Goal: Obtain resource: Obtain resource

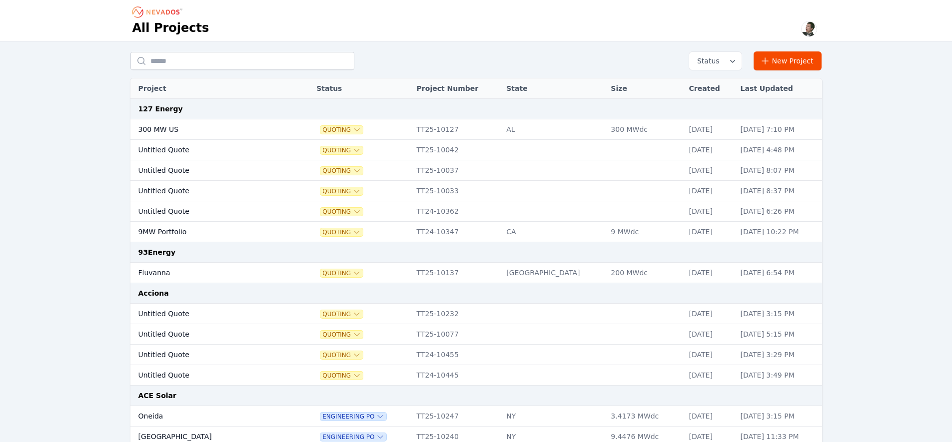
click at [236, 64] on input "text" at bounding box center [242, 61] width 224 height 18
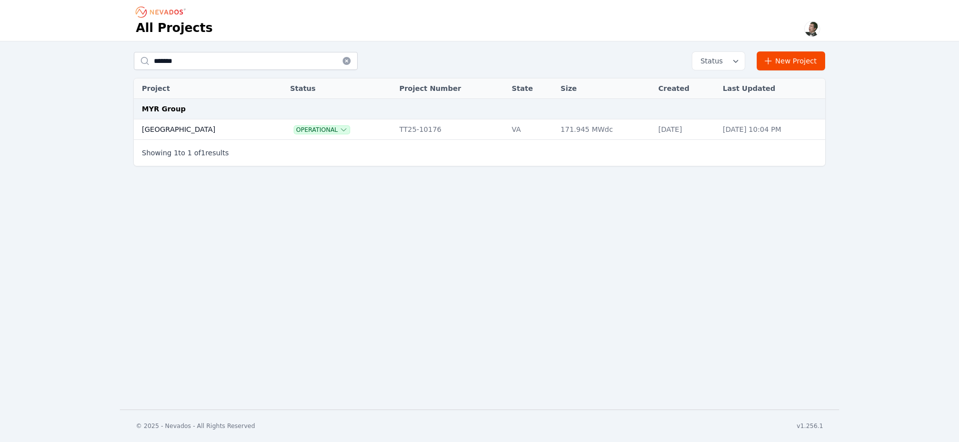
type input "*******"
click at [182, 125] on td "[GEOGRAPHIC_DATA]" at bounding box center [201, 129] width 135 height 20
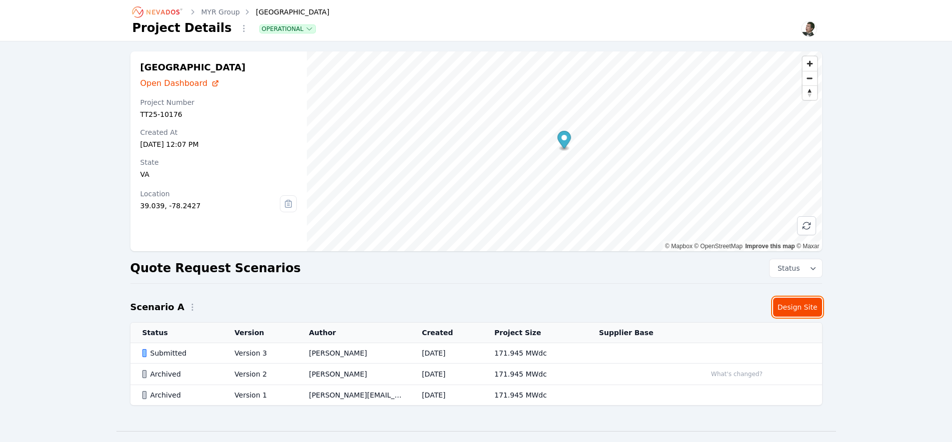
click at [805, 312] on link "Design Site" at bounding box center [797, 307] width 49 height 19
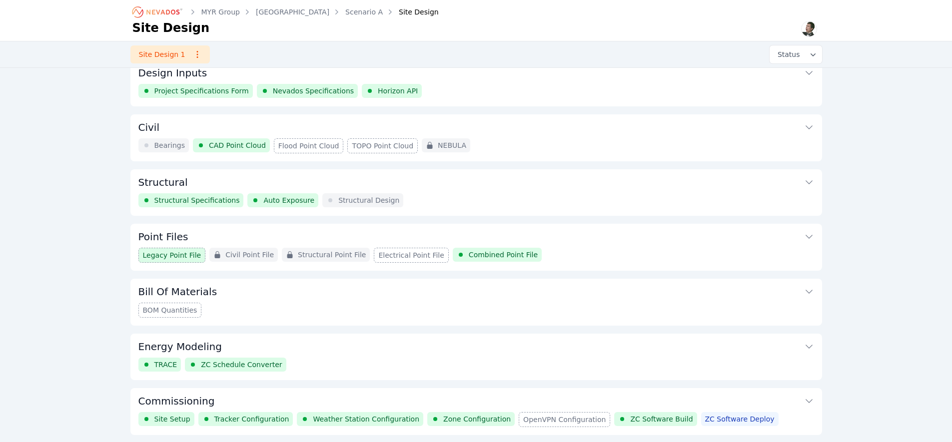
scroll to position [46, 0]
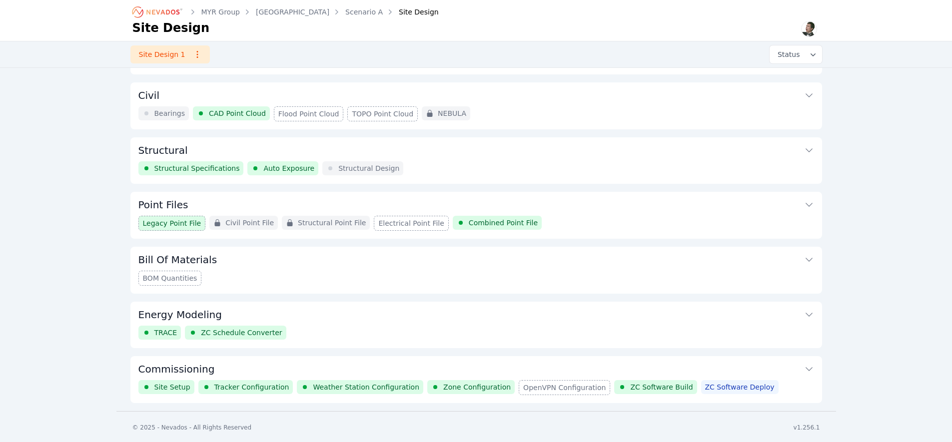
click at [668, 371] on button "Commissioning" at bounding box center [476, 368] width 676 height 24
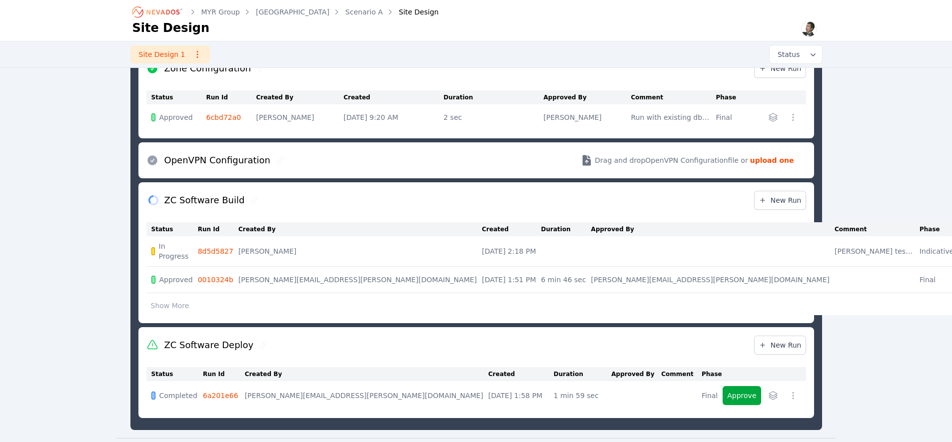
scroll to position [743, 0]
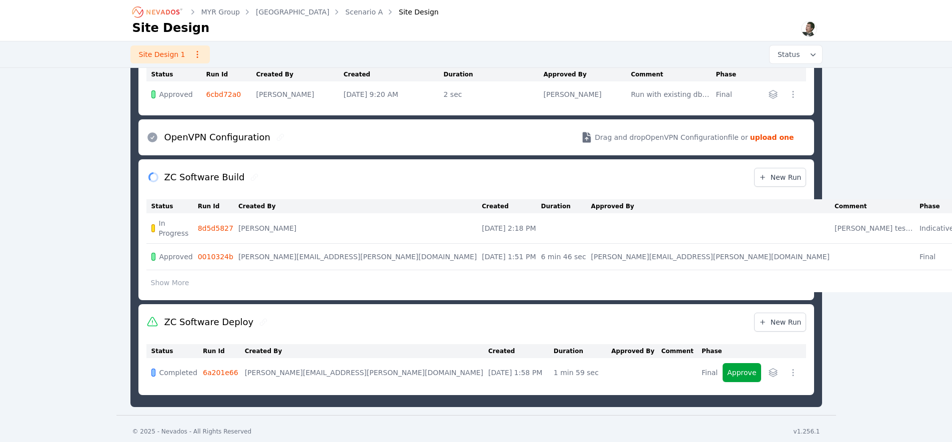
click at [225, 224] on link "8d5d5827" at bounding box center [215, 228] width 35 height 8
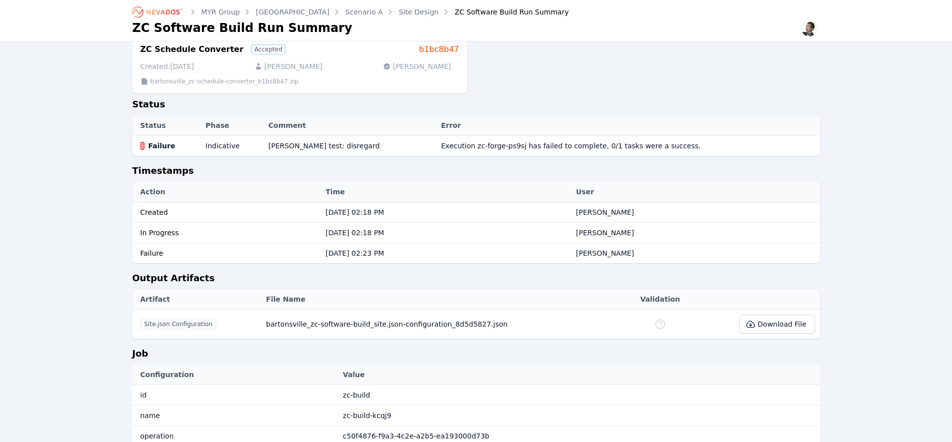
scroll to position [288, 0]
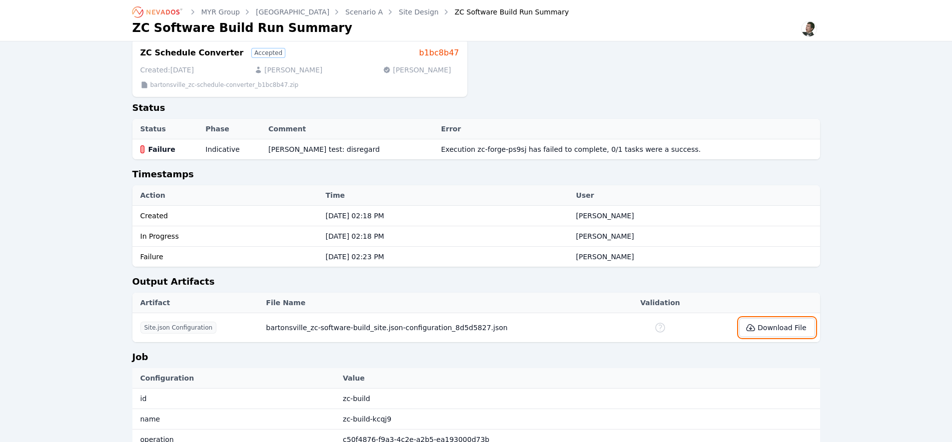
click at [794, 325] on button "Download File" at bounding box center [776, 327] width 75 height 19
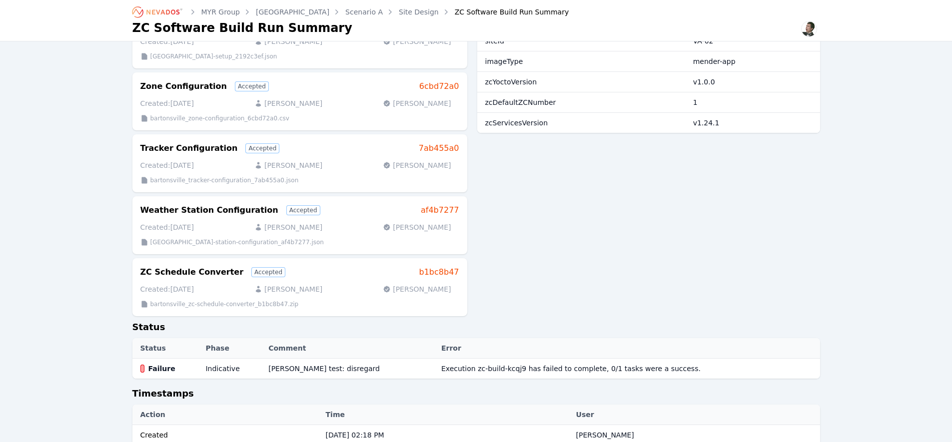
scroll to position [377, 0]
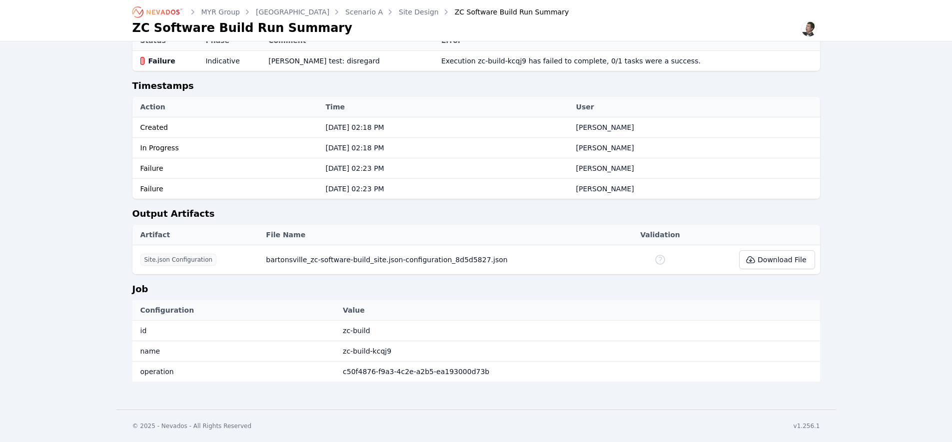
click at [168, 12] on icon "Breadcrumb" at bounding box center [157, 12] width 55 height 16
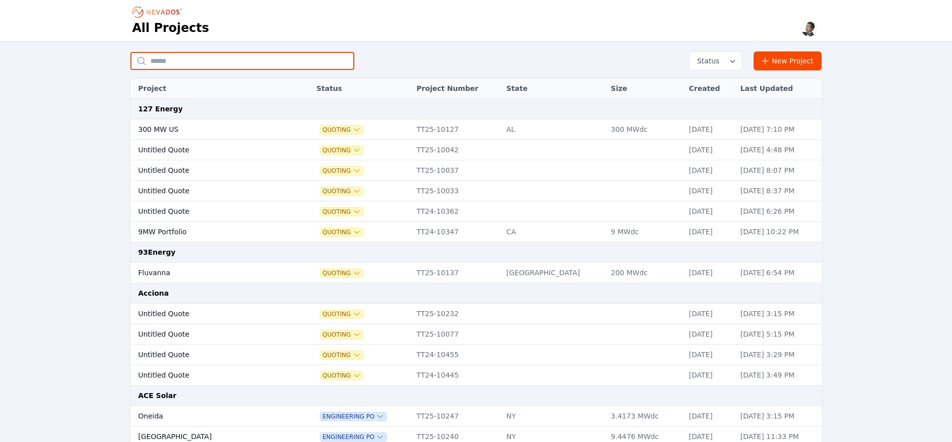
click at [251, 62] on input "text" at bounding box center [242, 61] width 224 height 18
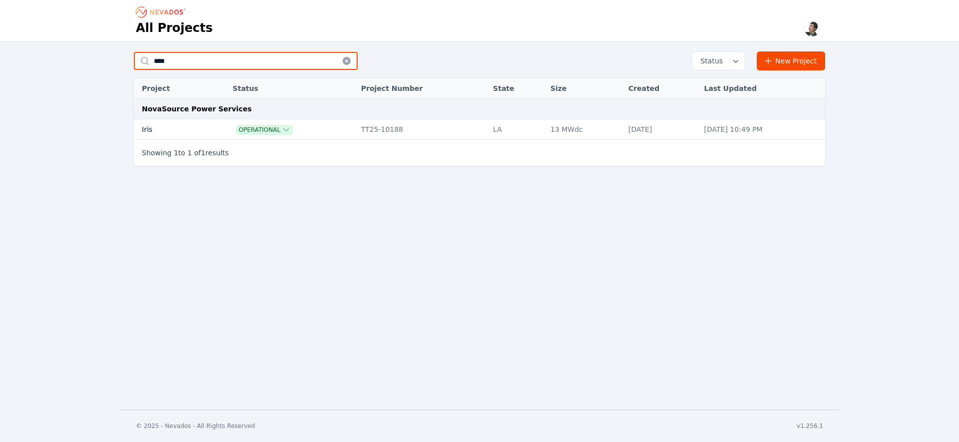
type input "****"
click at [165, 124] on td "Iris" at bounding box center [171, 129] width 75 height 20
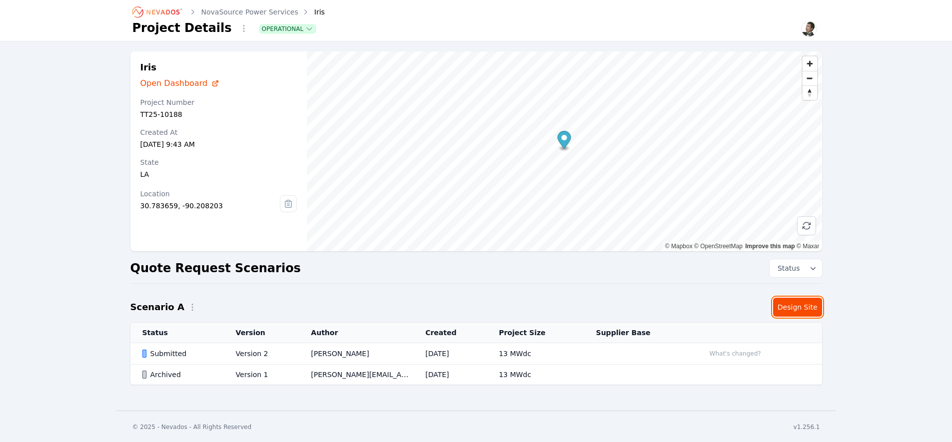
click at [788, 309] on link "Design Site" at bounding box center [797, 307] width 49 height 19
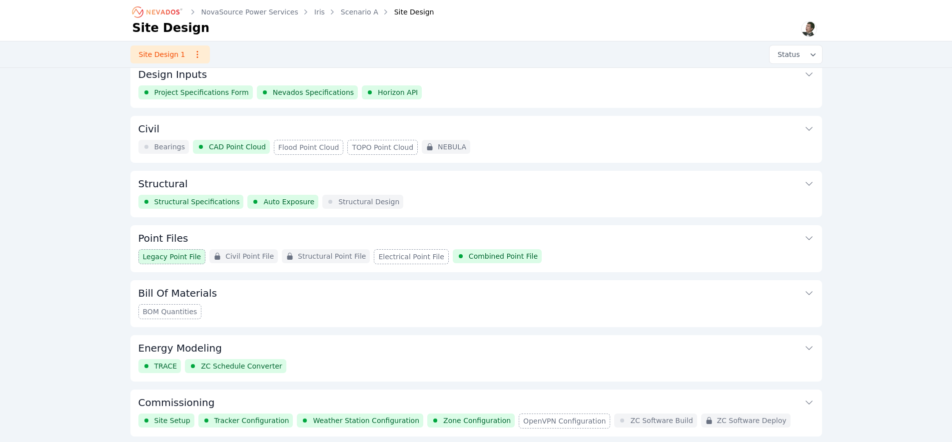
scroll to position [46, 0]
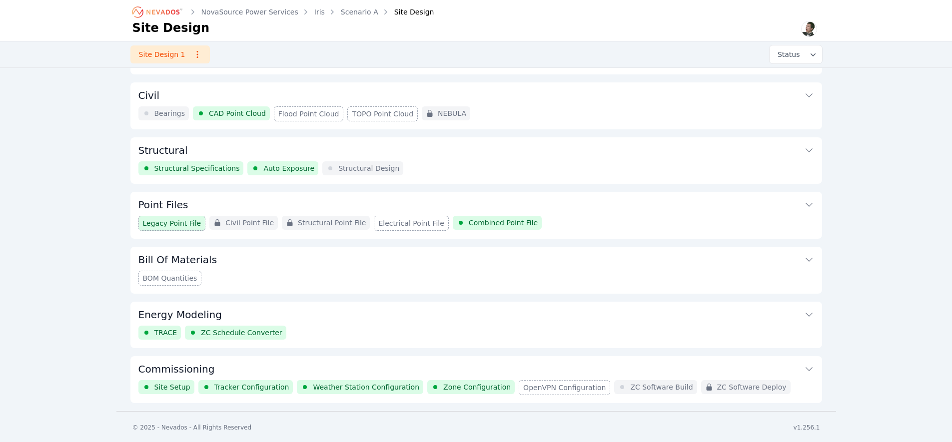
click at [500, 361] on button "Commissioning" at bounding box center [476, 368] width 676 height 24
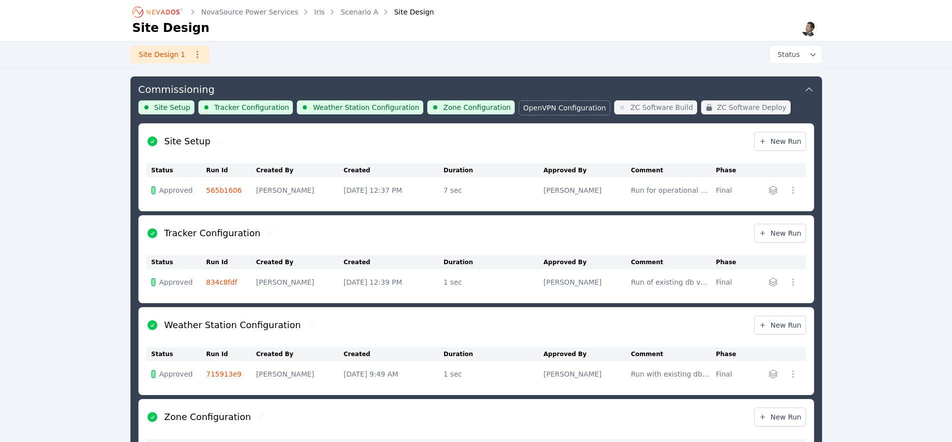
scroll to position [616, 0]
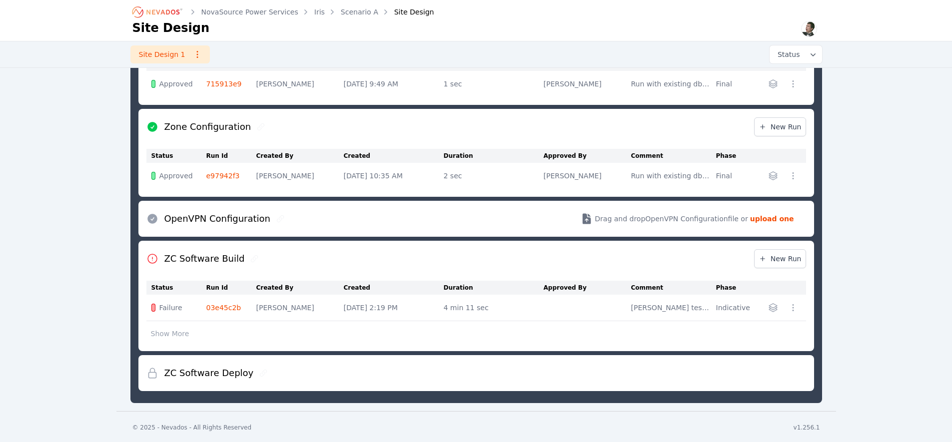
click at [230, 306] on link "03e45c2b" at bounding box center [223, 308] width 35 height 8
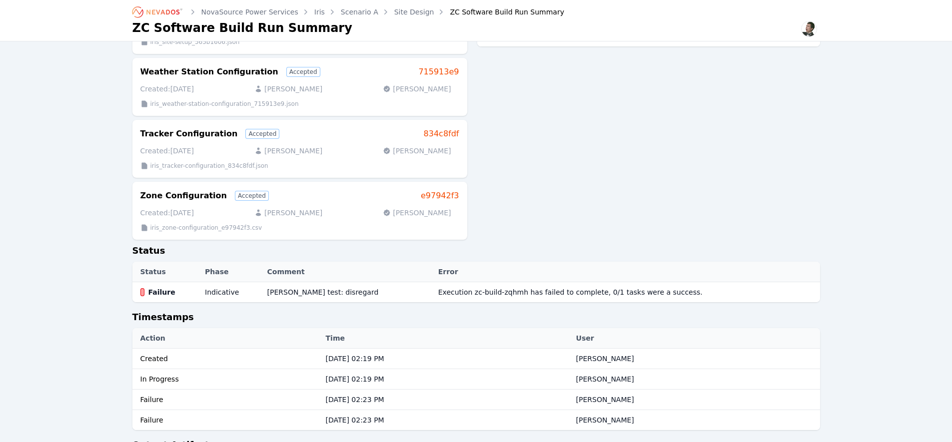
scroll to position [377, 0]
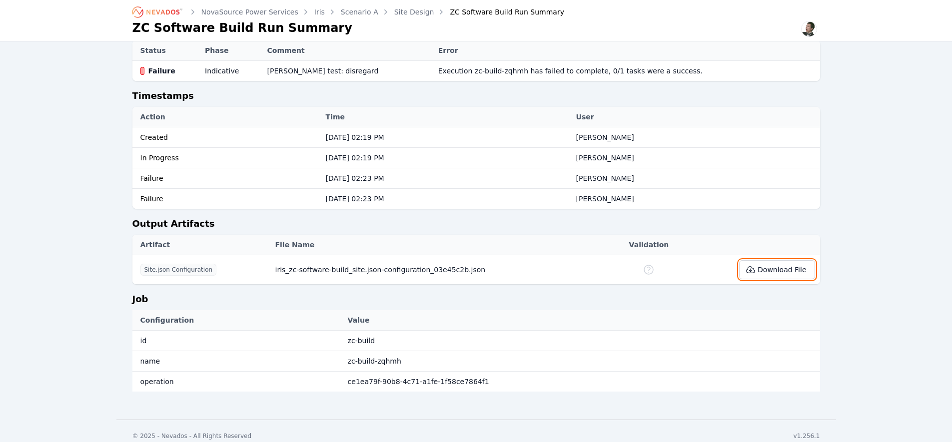
click at [771, 260] on button "Download File" at bounding box center [776, 269] width 75 height 19
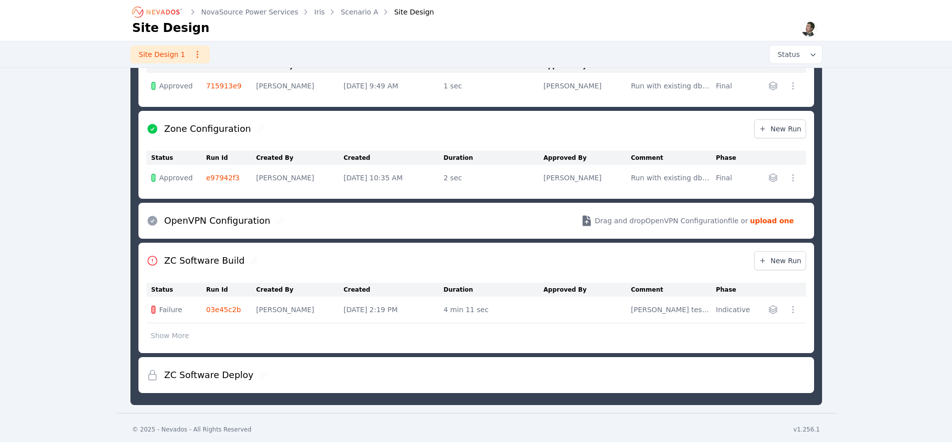
scroll to position [616, 0]
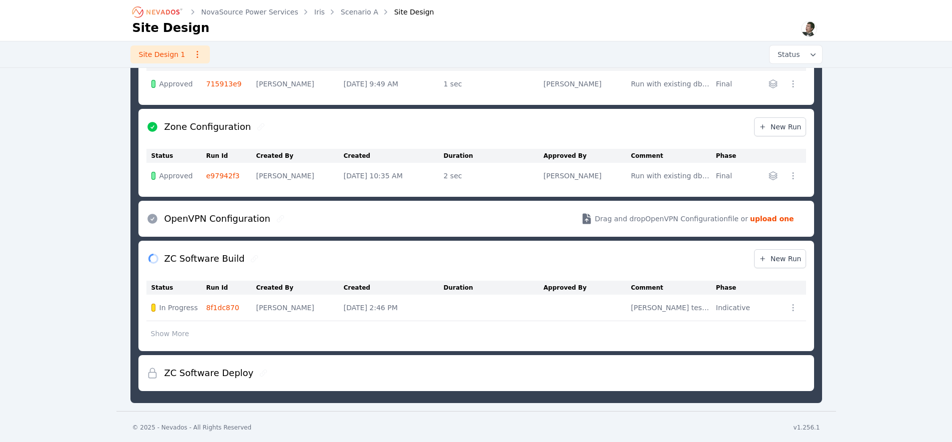
click at [221, 306] on link "8f1dc870" at bounding box center [222, 308] width 33 height 8
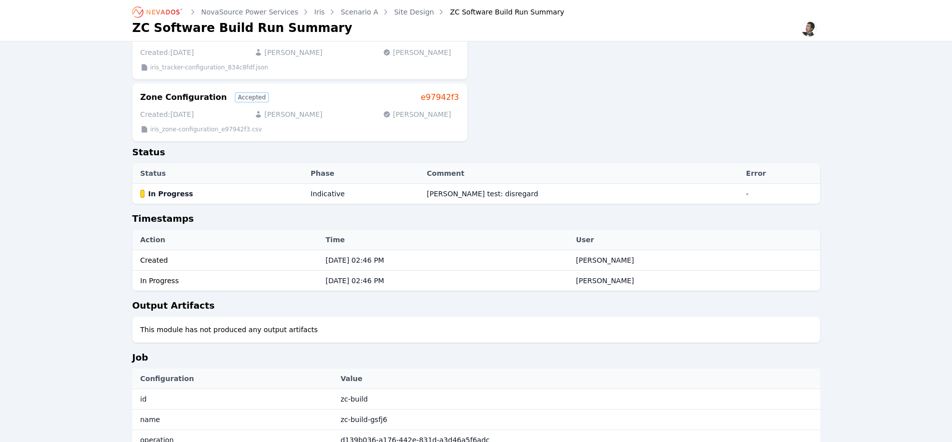
scroll to position [312, 0]
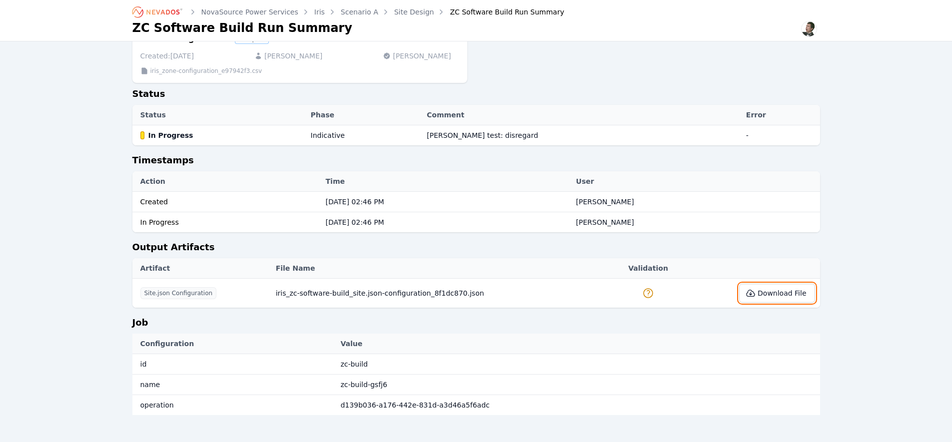
click at [800, 284] on button "Download File" at bounding box center [776, 293] width 75 height 19
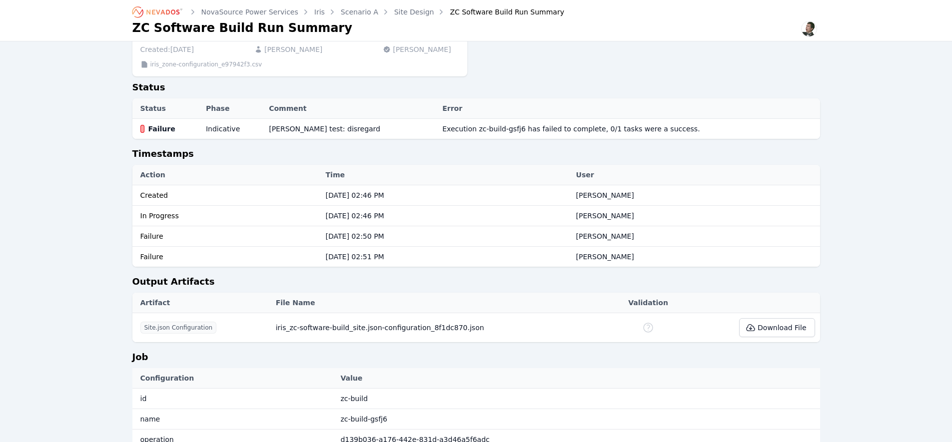
scroll to position [117, 0]
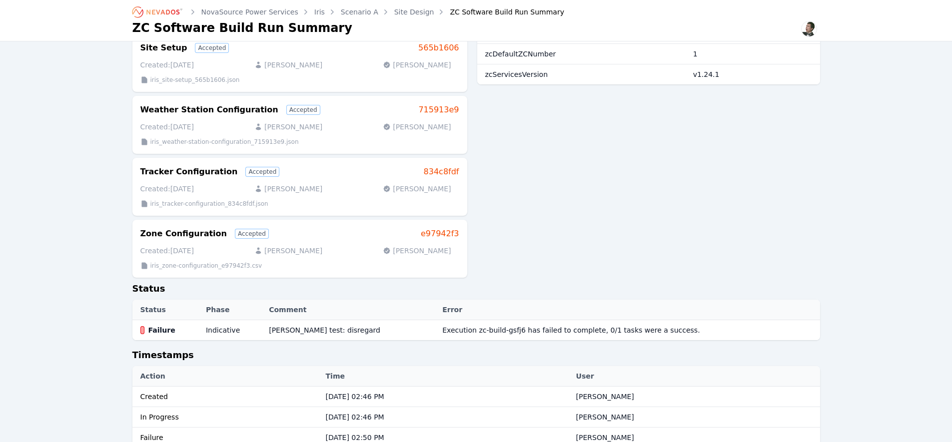
click at [156, 11] on icon "Breadcrumb" at bounding box center [157, 12] width 55 height 16
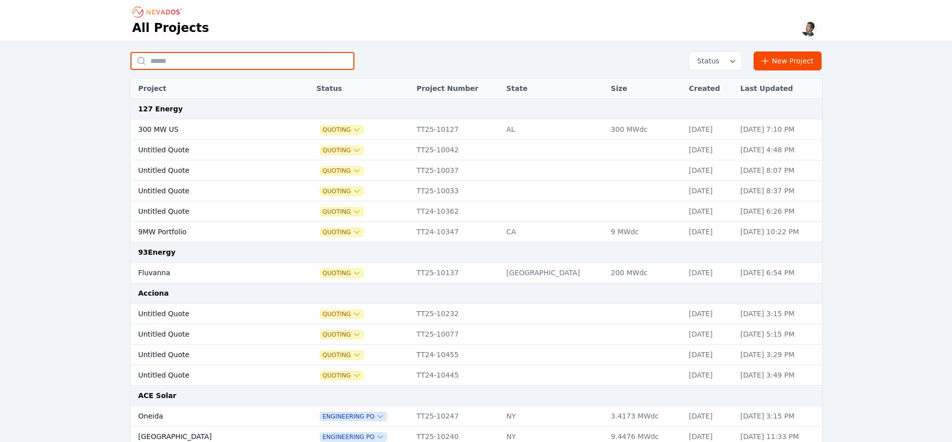
click at [299, 63] on input "text" at bounding box center [242, 61] width 224 height 18
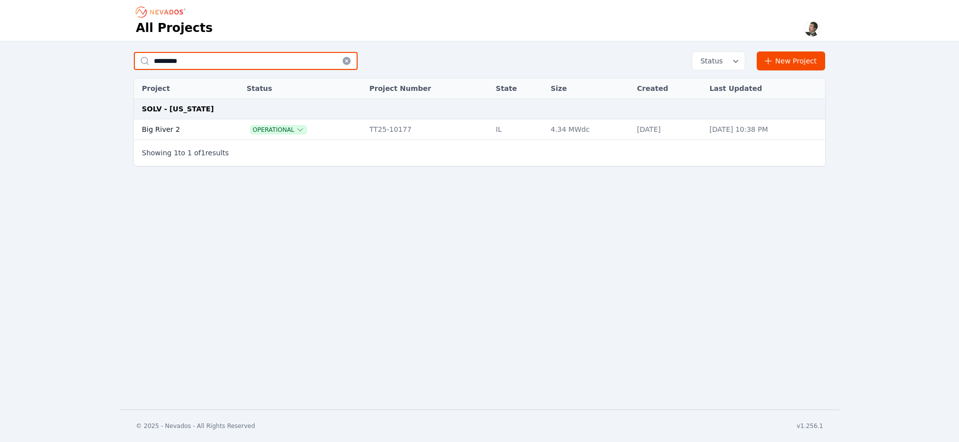
type input "*********"
click at [169, 131] on td "Big River 2" at bounding box center [179, 129] width 90 height 20
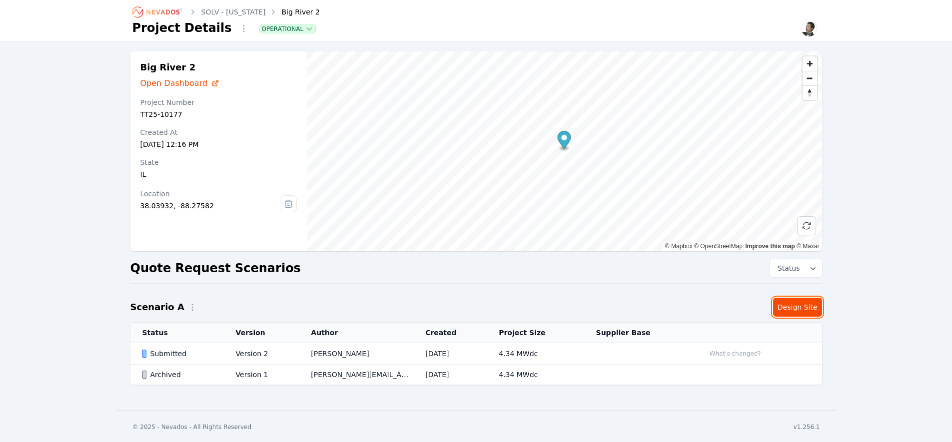
click at [802, 306] on link "Design Site" at bounding box center [797, 307] width 49 height 19
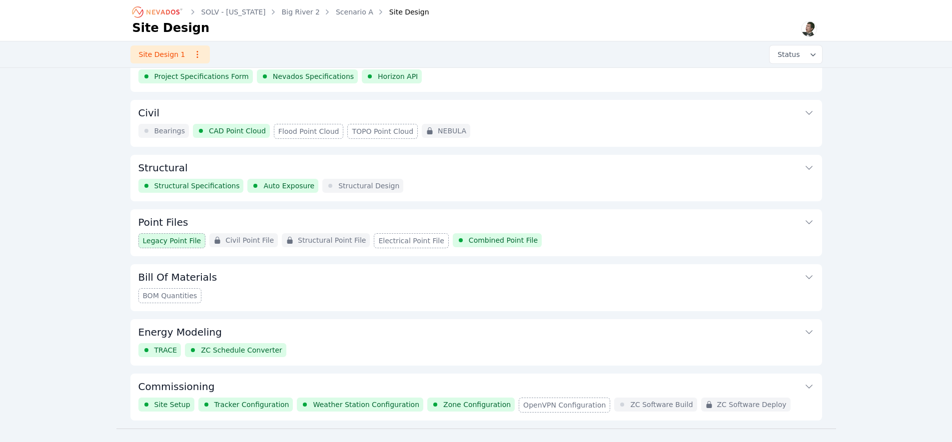
scroll to position [46, 0]
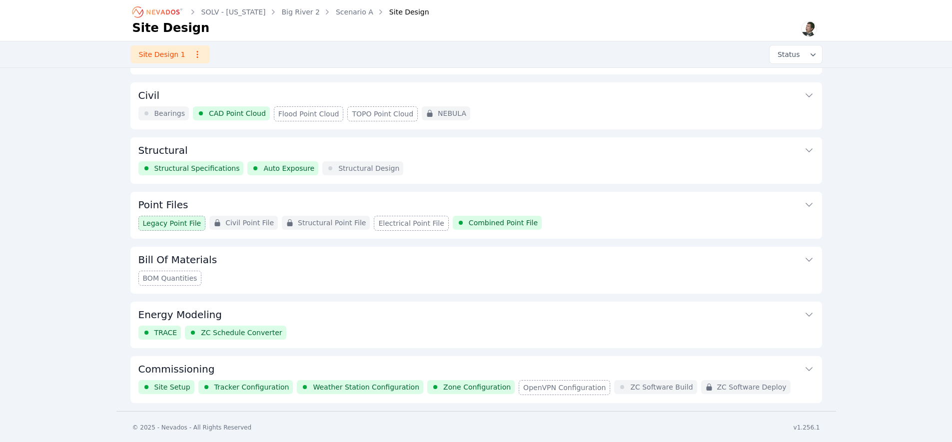
click at [594, 363] on button "Commissioning" at bounding box center [476, 368] width 676 height 24
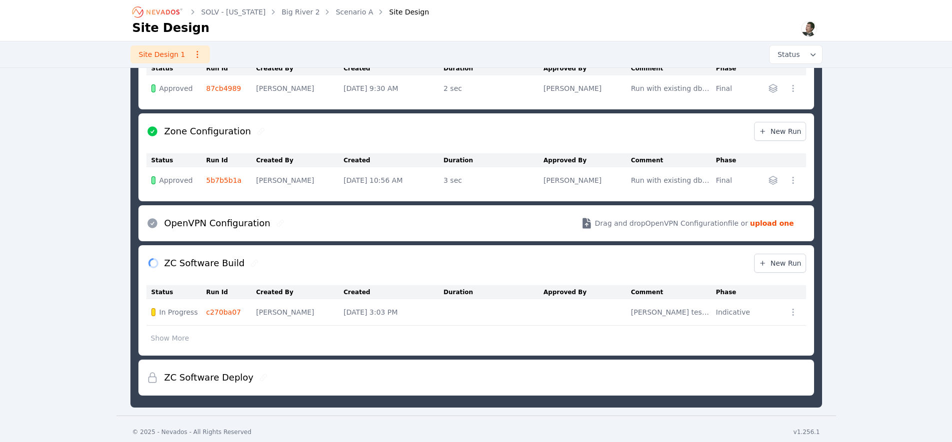
scroll to position [639, 0]
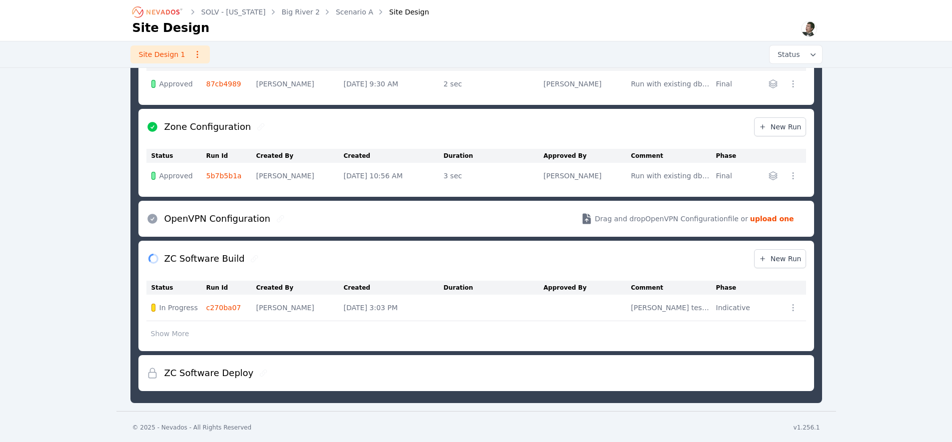
click at [223, 305] on link "c270ba07" at bounding box center [223, 308] width 35 height 8
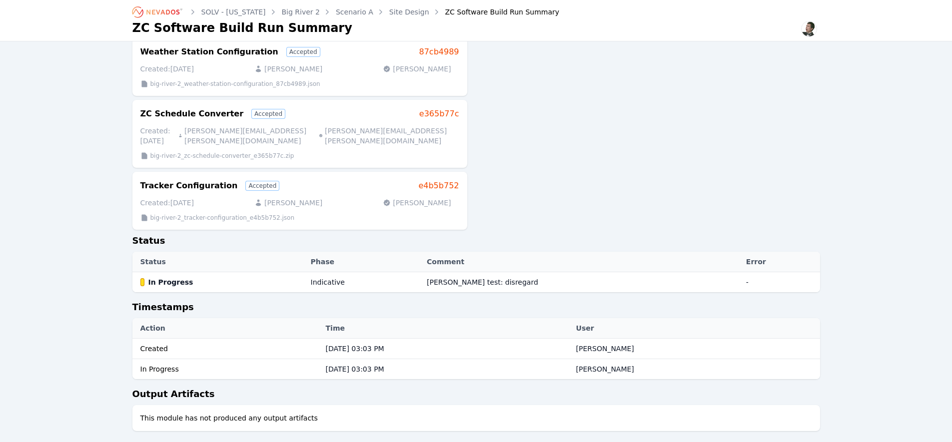
scroll to position [312, 0]
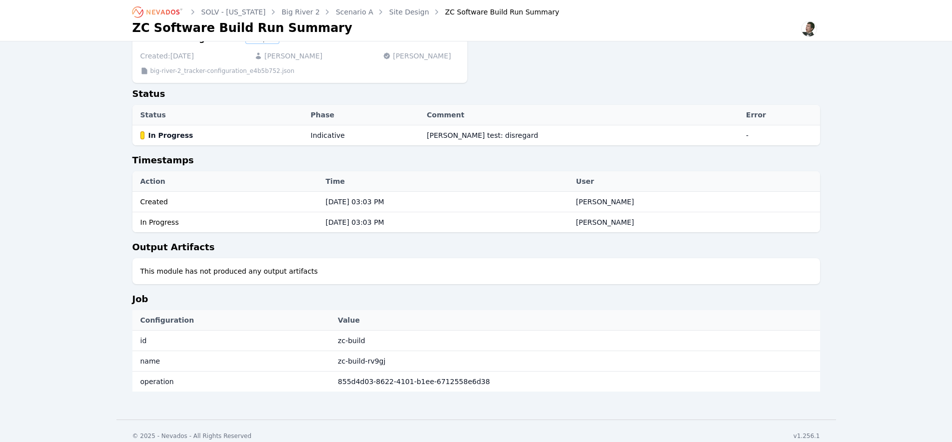
click at [102, 307] on div "SOLV - [US_STATE] Big River 2 Scenario A Site Design ZC Software Build Run Summ…" at bounding box center [476, 54] width 952 height 732
click at [73, 188] on div "SOLV - [US_STATE] Big River 2 Scenario A Site Design ZC Software Build Run Summ…" at bounding box center [476, 54] width 952 height 732
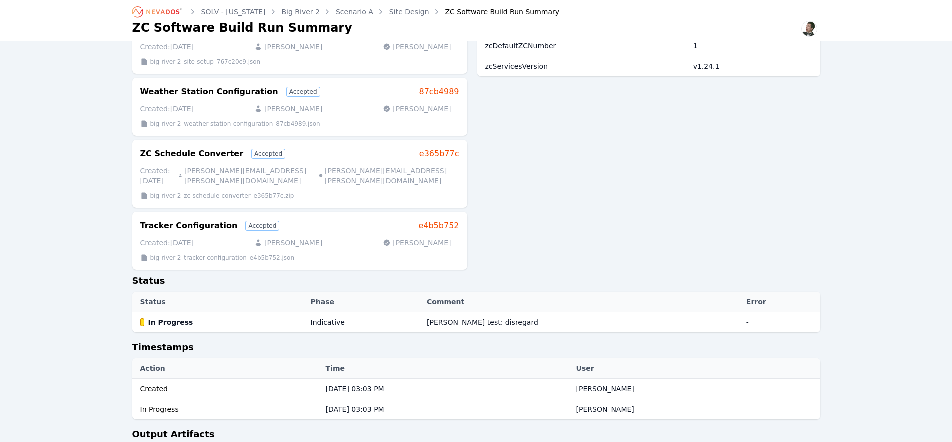
scroll to position [312, 0]
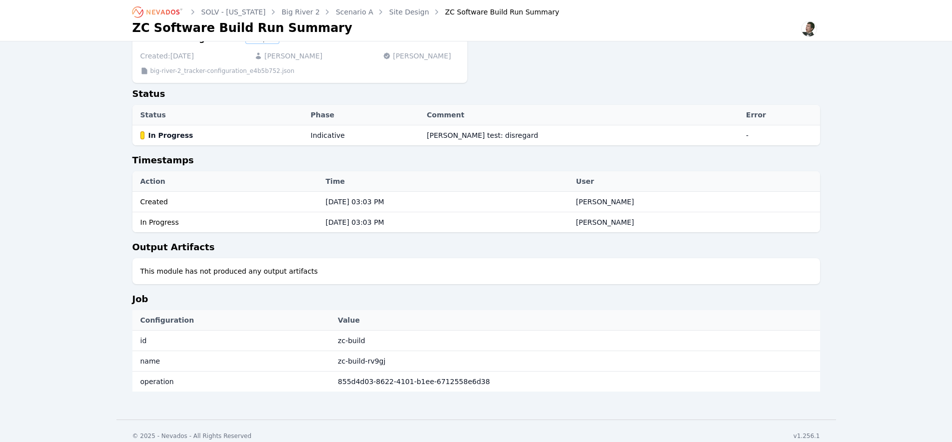
click at [74, 310] on div "SOLV - [US_STATE] Big River 2 Scenario A Site Design ZC Software Build Run Summ…" at bounding box center [476, 54] width 952 height 732
click at [74, 226] on div "SOLV - [US_STATE] Big River 2 Scenario A Site Design ZC Software Build Run Summ…" at bounding box center [476, 54] width 952 height 732
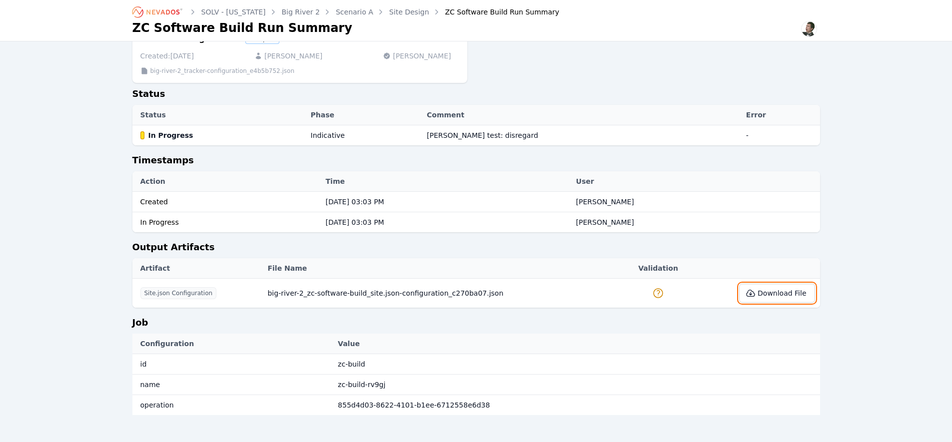
click at [774, 287] on button "Download File" at bounding box center [776, 293] width 75 height 19
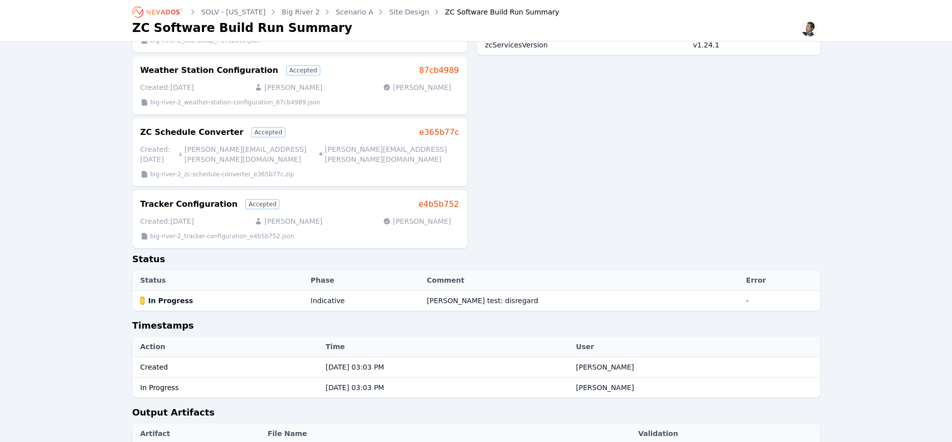
scroll to position [110, 0]
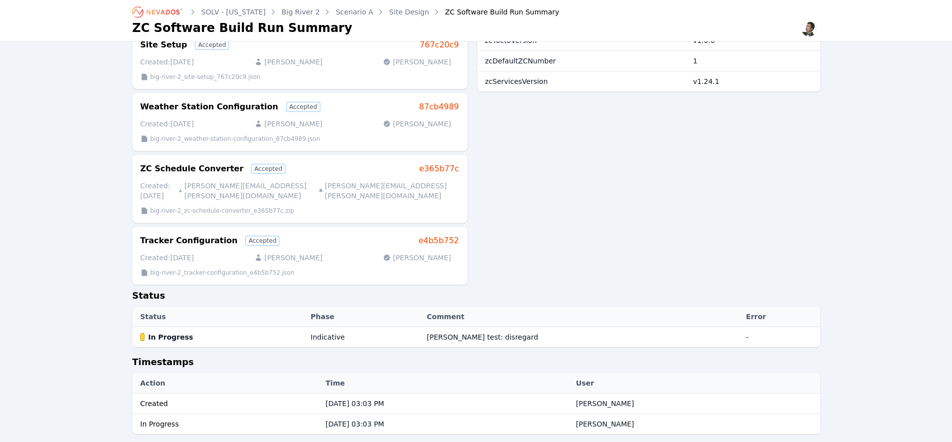
click at [389, 15] on link "Site Design" at bounding box center [409, 12] width 40 height 10
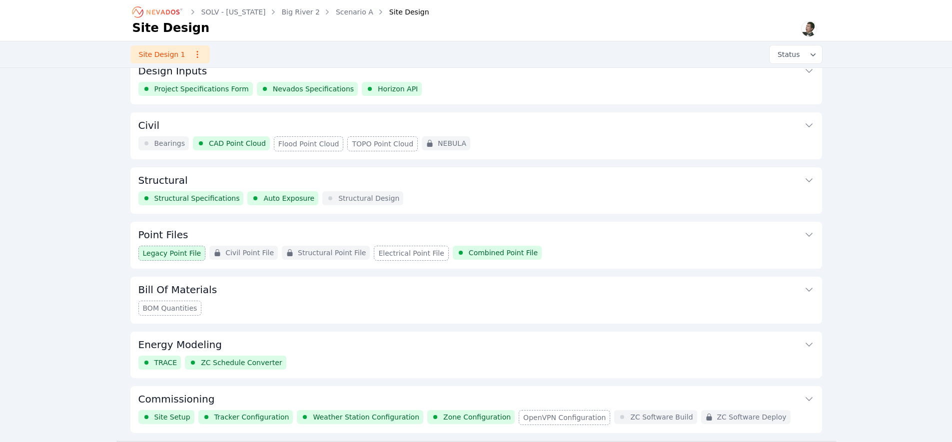
scroll to position [46, 0]
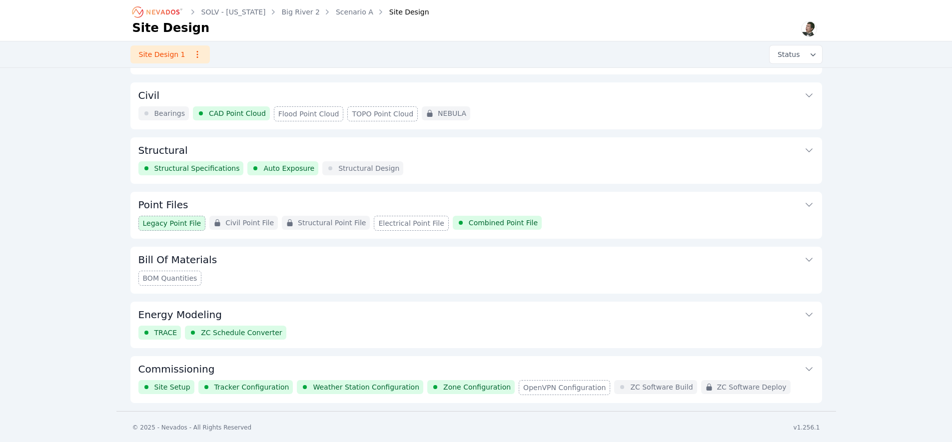
click at [399, 368] on button "Commissioning" at bounding box center [476, 368] width 676 height 24
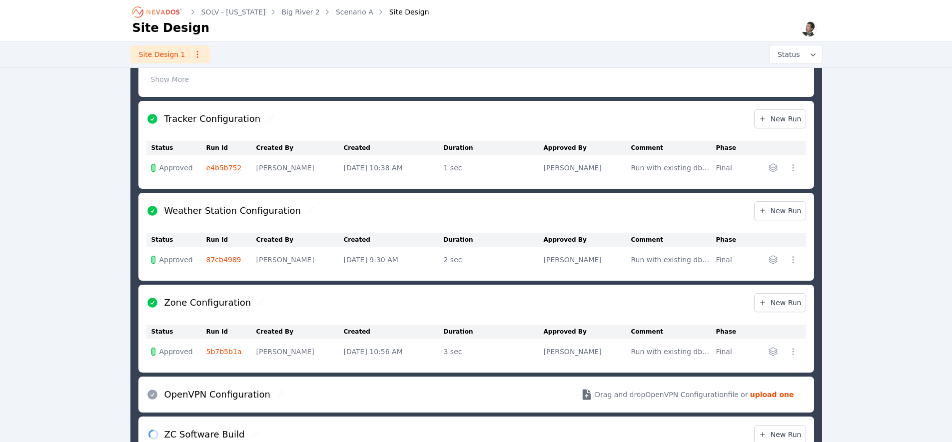
scroll to position [469, 0]
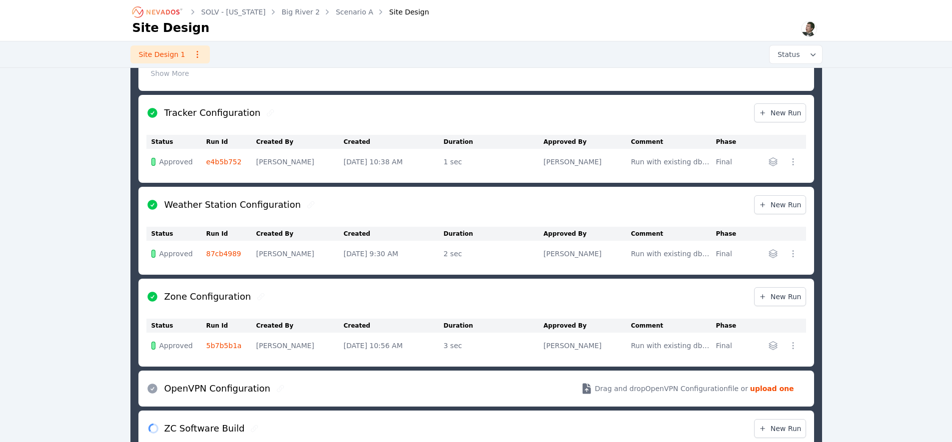
click at [218, 344] on link "5b7b5b1a" at bounding box center [223, 346] width 35 height 8
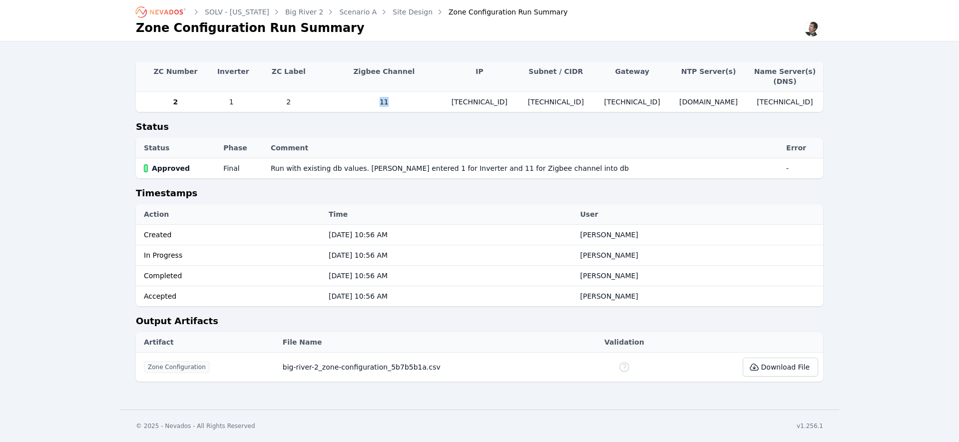
drag, startPoint x: 391, startPoint y: 102, endPoint x: 361, endPoint y: 100, distance: 29.5
click at [361, 100] on td "11" at bounding box center [384, 102] width 114 height 20
click at [393, 15] on link "Site Design" at bounding box center [413, 12] width 40 height 10
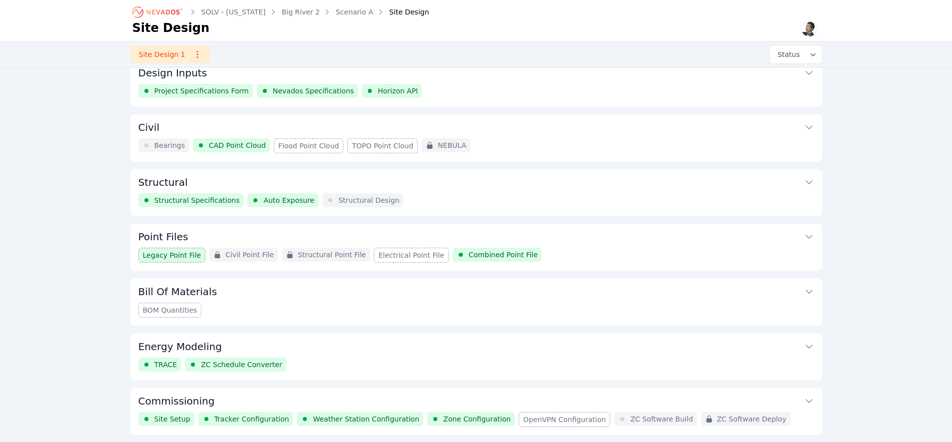
scroll to position [46, 0]
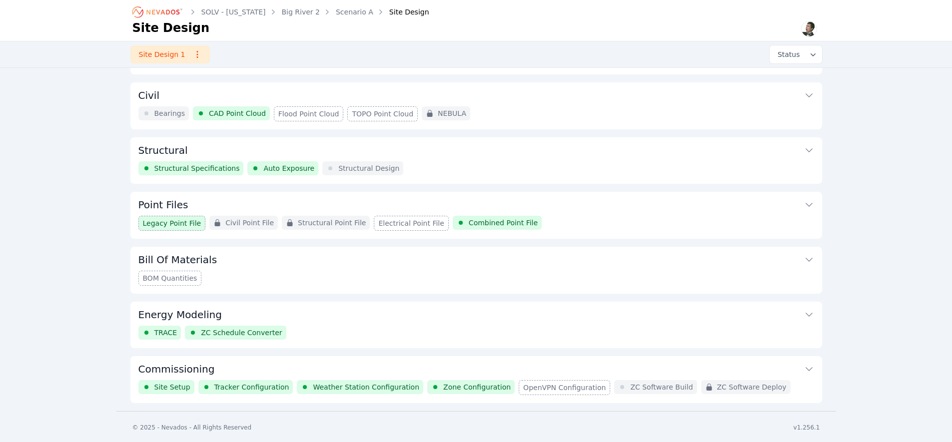
click at [294, 368] on button "Commissioning" at bounding box center [476, 368] width 676 height 24
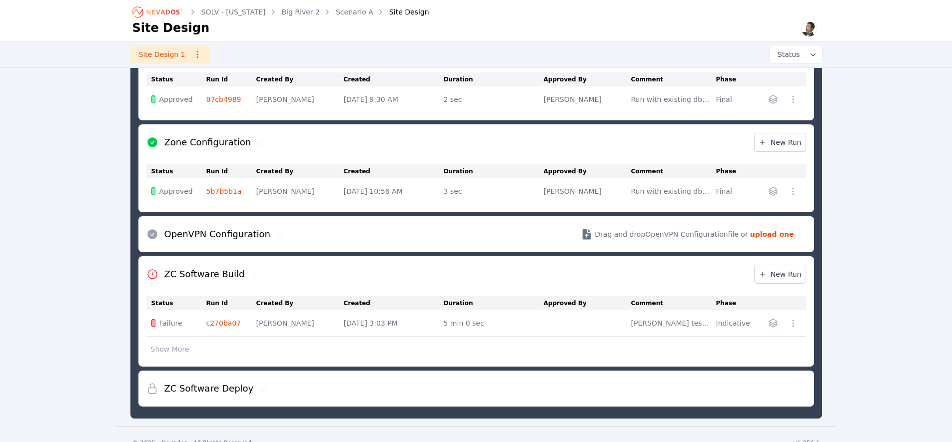
scroll to position [622, 0]
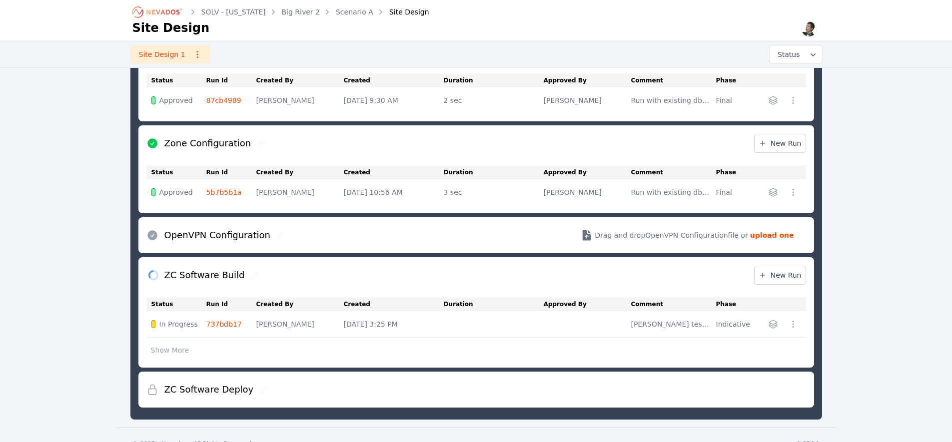
click at [172, 13] on icon "Breadcrumb" at bounding box center [157, 12] width 55 height 16
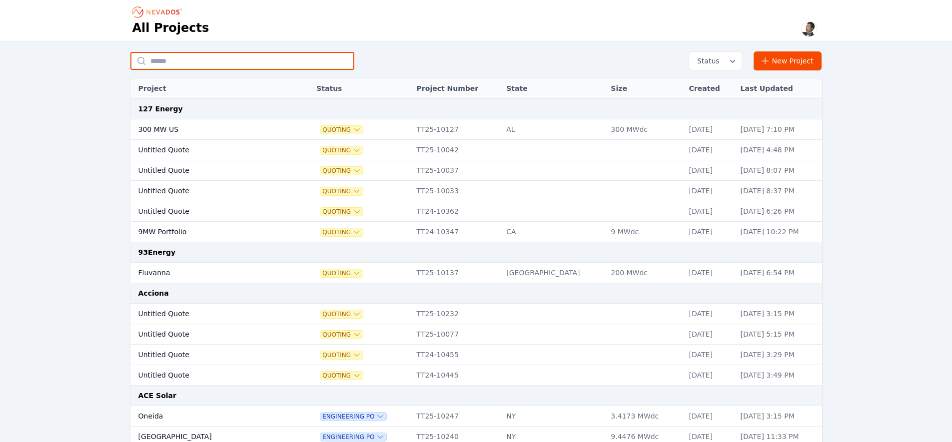
click at [242, 60] on input "text" at bounding box center [242, 61] width 224 height 18
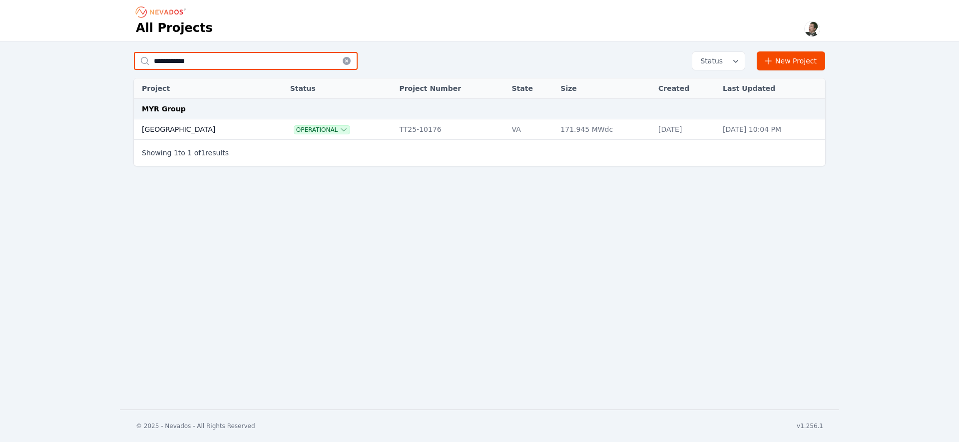
type input "**********"
click at [175, 130] on td "[GEOGRAPHIC_DATA]" at bounding box center [201, 129] width 135 height 20
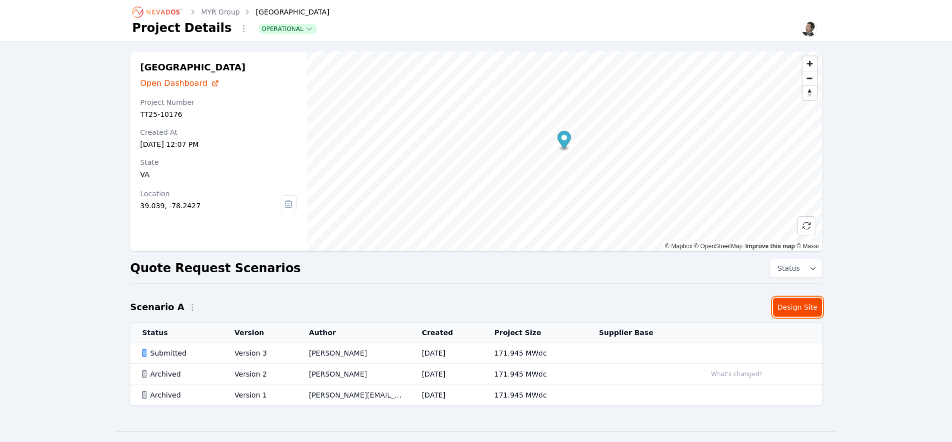
click at [807, 313] on link "Design Site" at bounding box center [797, 307] width 49 height 19
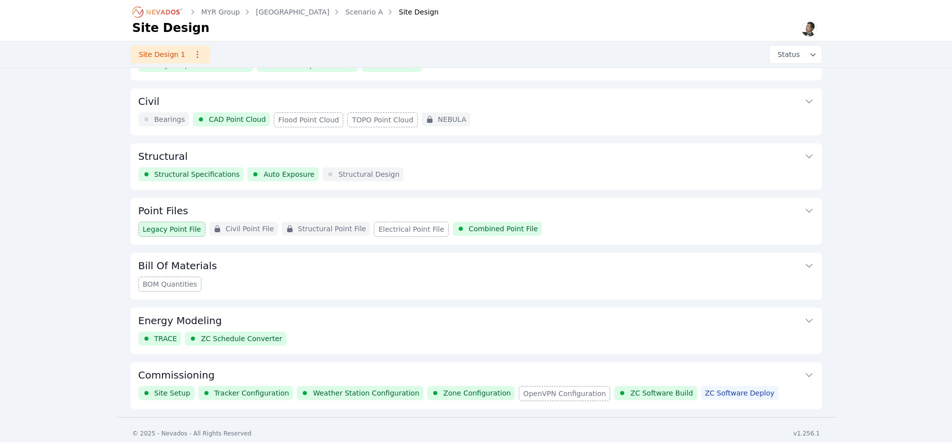
scroll to position [46, 0]
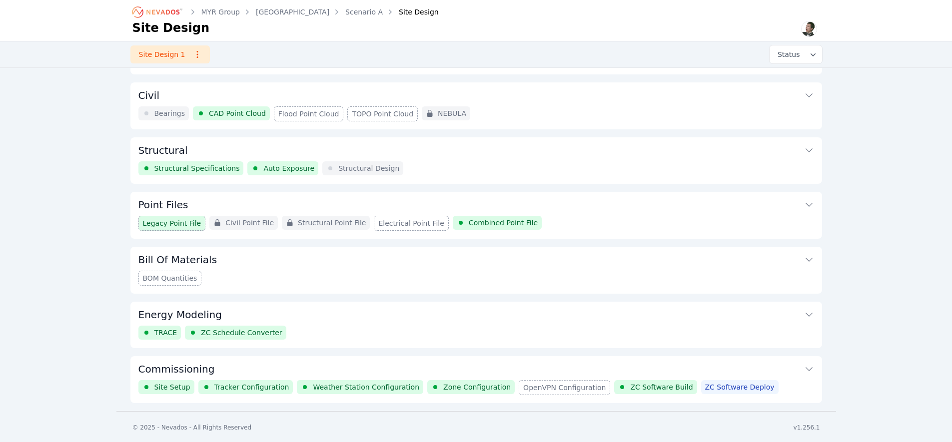
click at [254, 363] on button "Commissioning" at bounding box center [476, 368] width 676 height 24
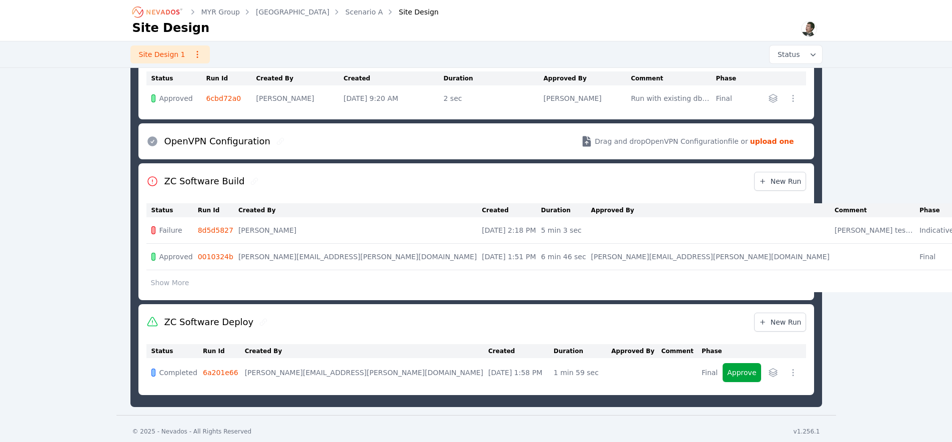
scroll to position [743, 0]
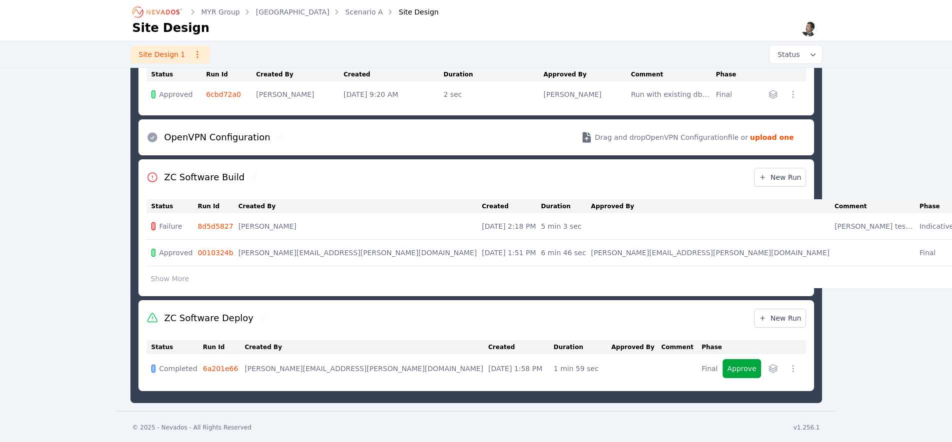
click at [217, 227] on link "8d5d5827" at bounding box center [215, 226] width 35 height 8
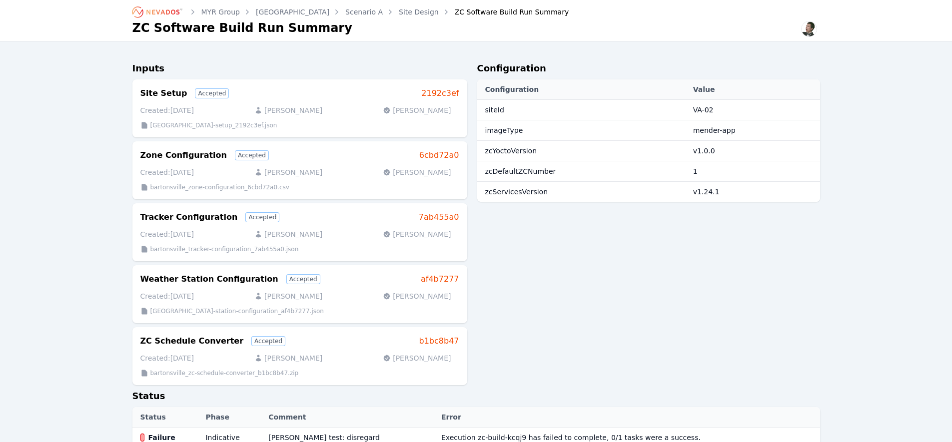
scroll to position [377, 0]
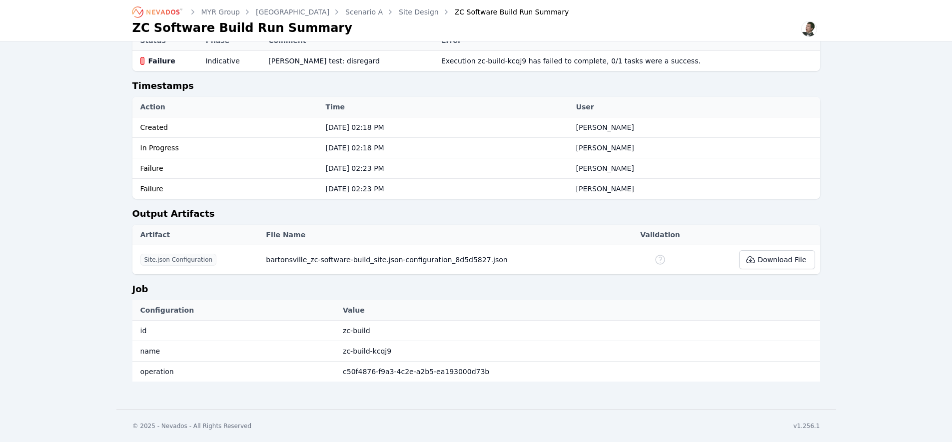
click at [399, 14] on link "Site Design" at bounding box center [419, 12] width 40 height 10
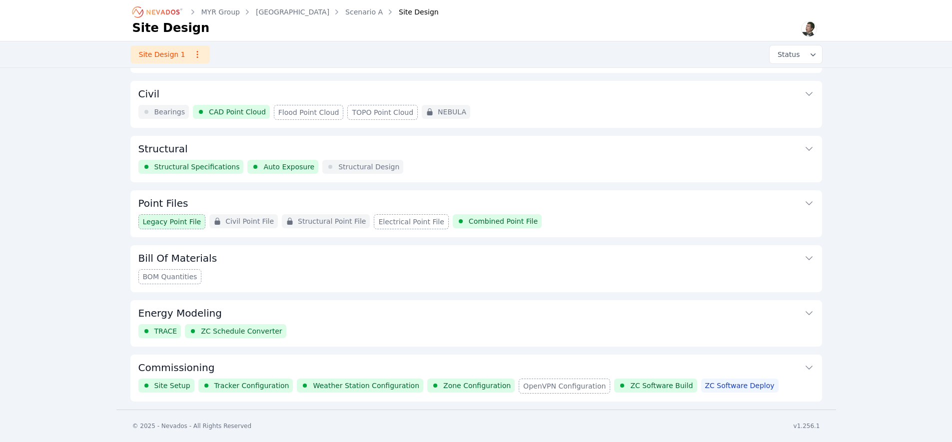
scroll to position [46, 0]
click at [427, 368] on button "Commissioning" at bounding box center [476, 368] width 676 height 24
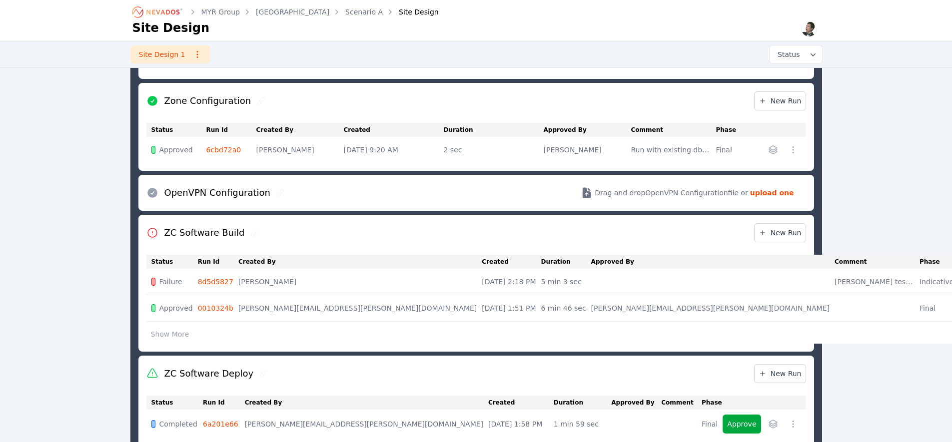
scroll to position [743, 0]
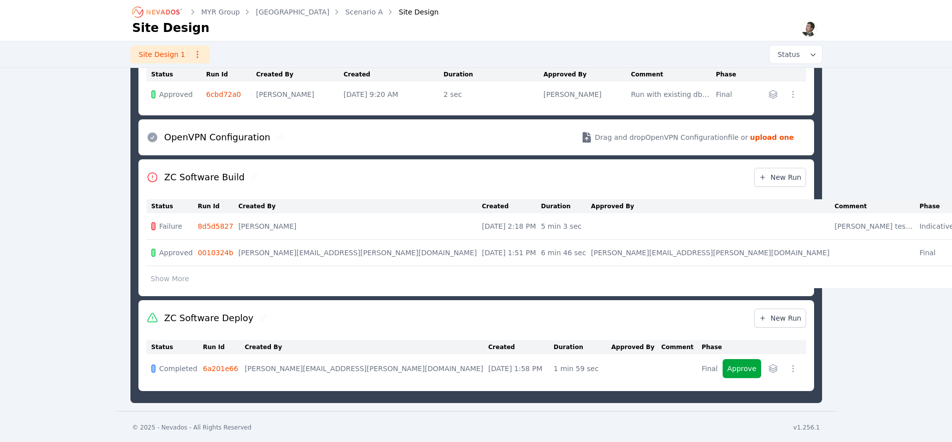
click at [178, 280] on button "Show More" at bounding box center [169, 278] width 47 height 19
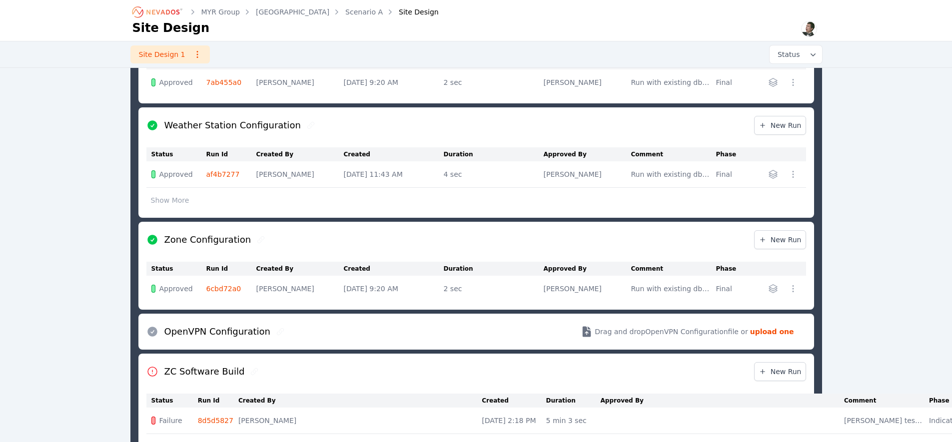
scroll to position [547, 0]
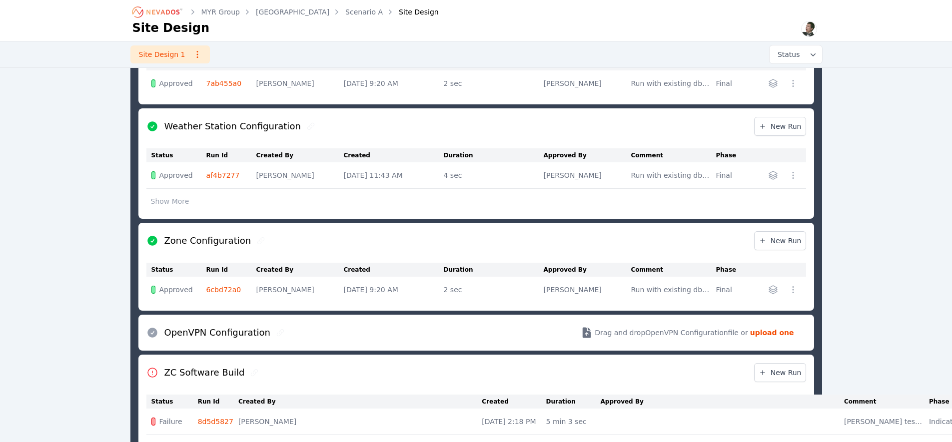
click at [174, 196] on button "Show More" at bounding box center [169, 201] width 47 height 19
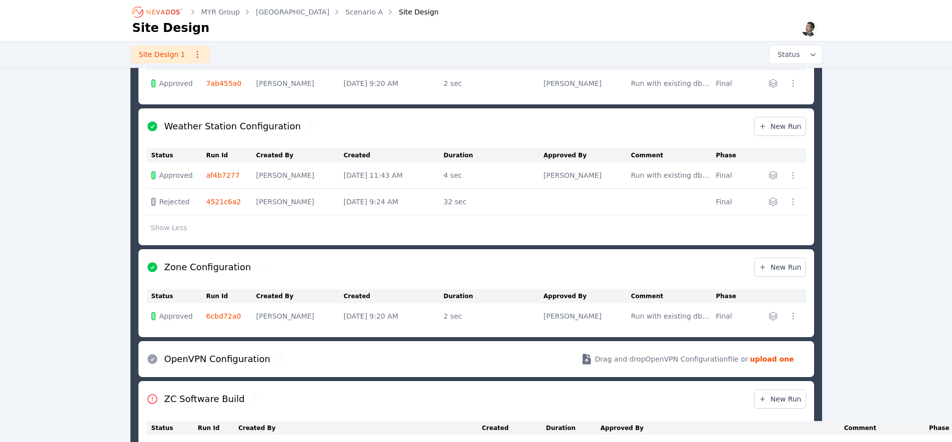
click at [221, 172] on link "af4b7277" at bounding box center [222, 175] width 33 height 8
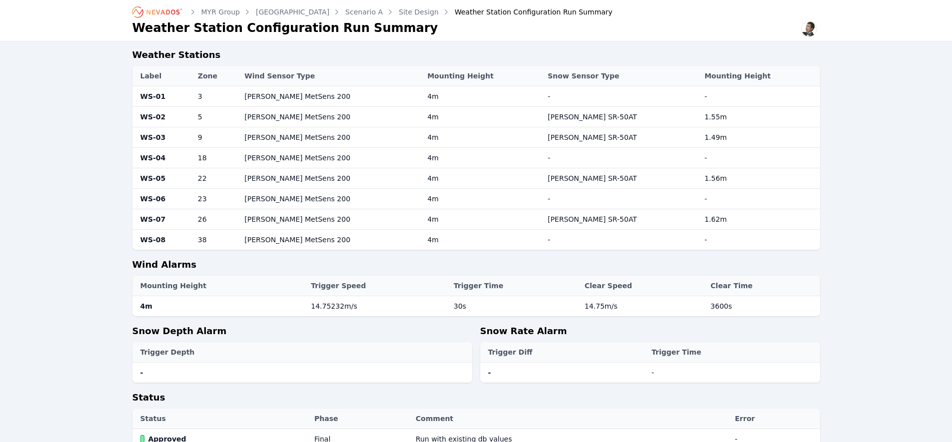
scroll to position [145, 0]
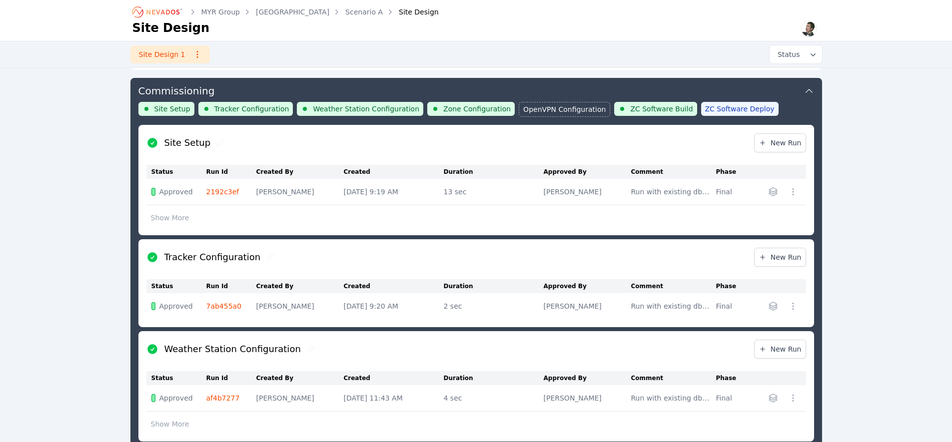
scroll to position [321, 0]
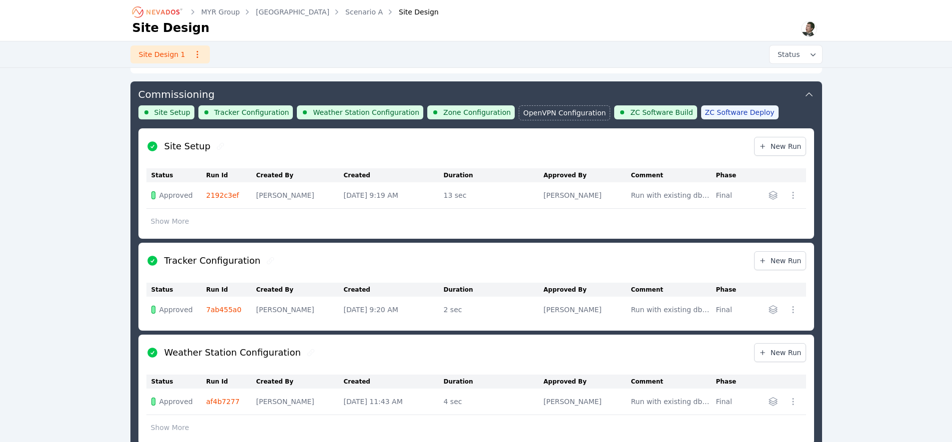
click at [224, 194] on link "2192c3ef" at bounding box center [222, 195] width 33 height 8
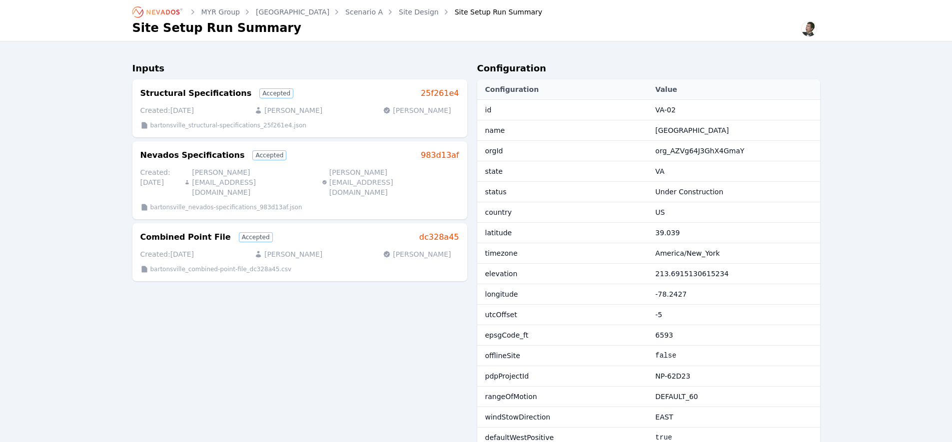
scroll to position [326, 0]
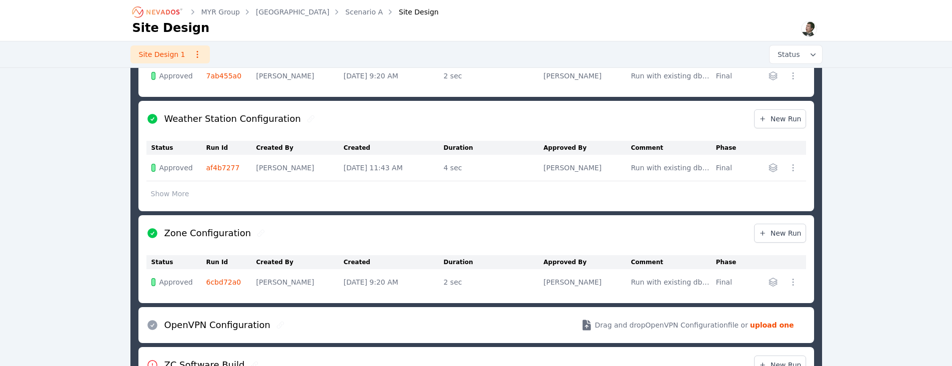
scroll to position [554, 0]
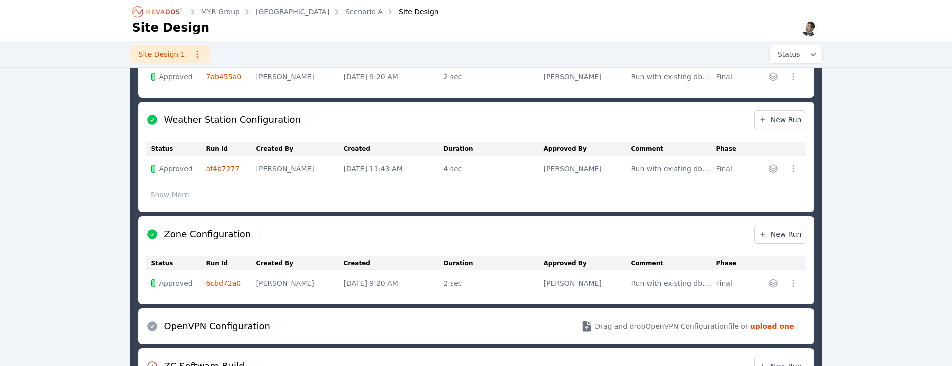
click at [165, 194] on button "Show More" at bounding box center [169, 194] width 47 height 19
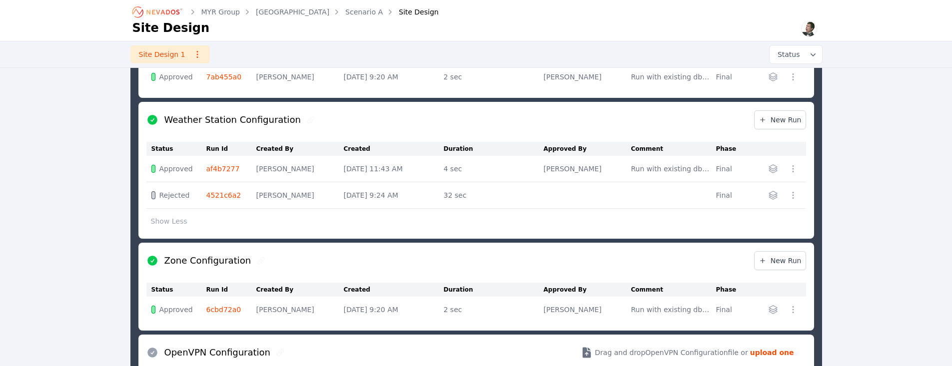
click at [224, 167] on link "af4b7277" at bounding box center [222, 169] width 33 height 8
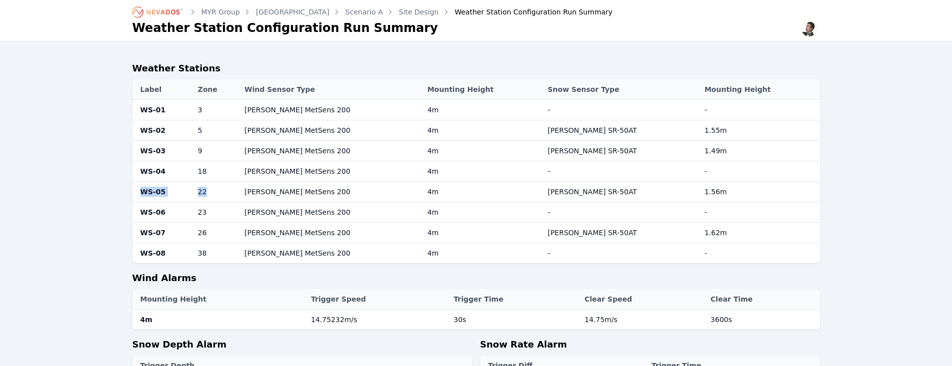
drag, startPoint x: 138, startPoint y: 193, endPoint x: 228, endPoint y: 190, distance: 90.0
click at [228, 190] on tr "WS-05 22 Campbell MetSens 200 4m Campbell SR-50AT 1.56m" at bounding box center [476, 192] width 688 height 20
drag, startPoint x: 138, startPoint y: 213, endPoint x: 233, endPoint y: 215, distance: 95.5
click at [233, 215] on tr "WS-06 23 Campbell MetSens 200 4m - -" at bounding box center [476, 212] width 688 height 20
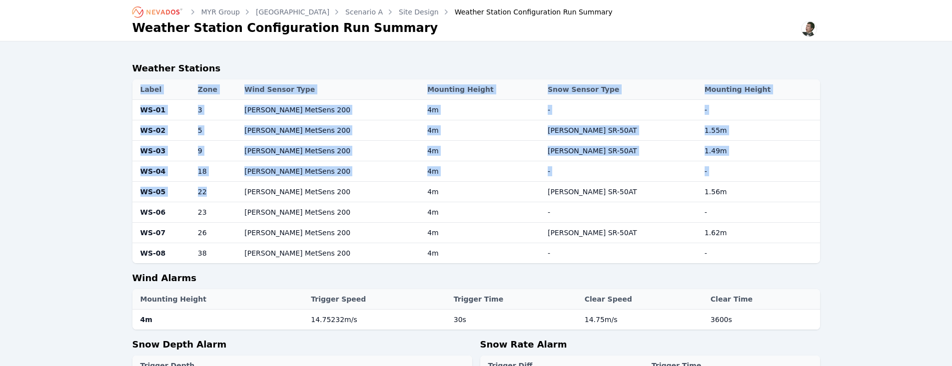
drag, startPoint x: 225, startPoint y: 191, endPoint x: 129, endPoint y: 192, distance: 96.0
click at [129, 192] on div "Weather Stations Label Zone Wind Sensor Type Mounting Height Snow Sensor Type M…" at bounding box center [476, 367] width 720 height 653
click at [169, 193] on td "WS-05" at bounding box center [162, 192] width 60 height 20
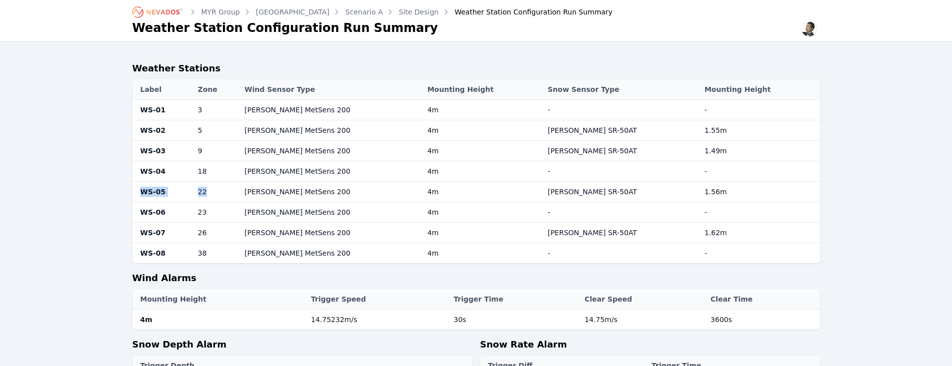
drag, startPoint x: 140, startPoint y: 192, endPoint x: 238, endPoint y: 190, distance: 98.4
click at [238, 190] on tr "WS-05 22 Campbell MetSens 200 4m Campbell SR-50AT 1.56m" at bounding box center [476, 192] width 688 height 20
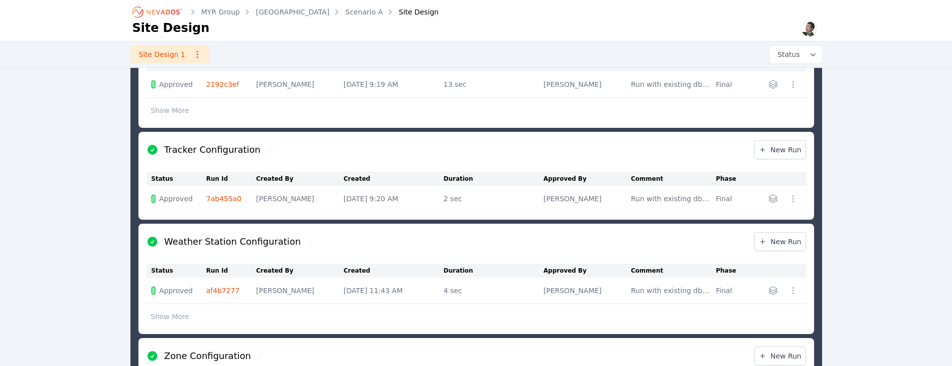
scroll to position [479, 0]
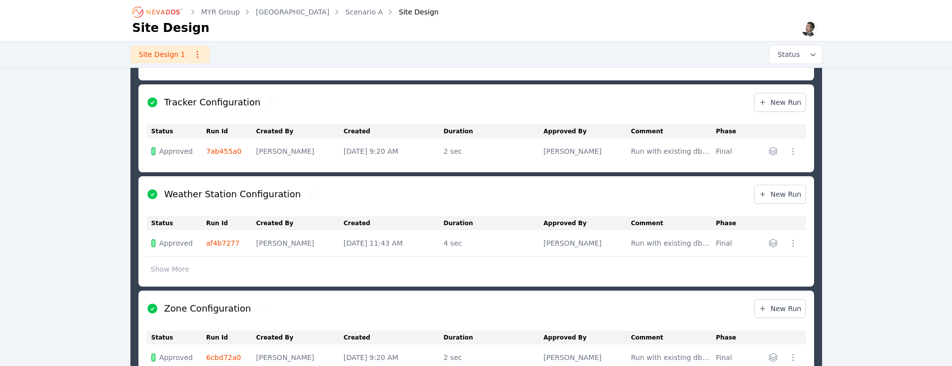
click at [166, 264] on button "Show More" at bounding box center [169, 269] width 47 height 19
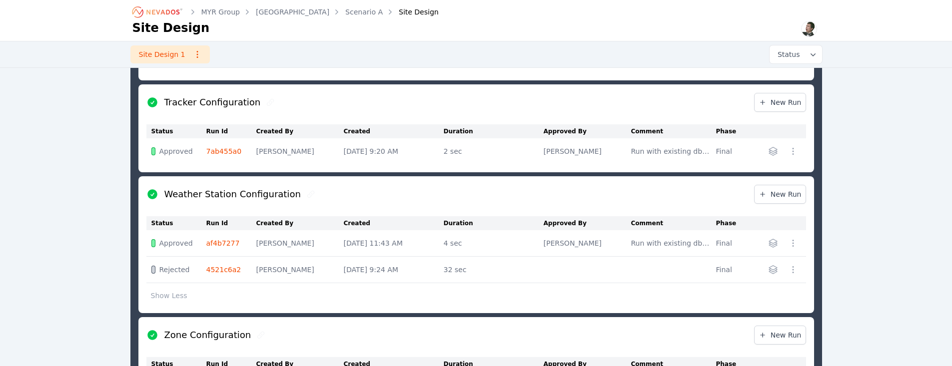
click at [224, 269] on link "4521c6a2" at bounding box center [223, 270] width 35 height 8
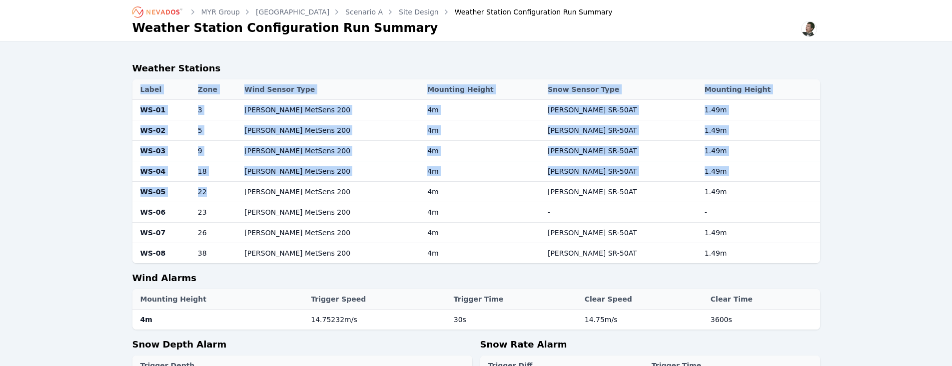
drag, startPoint x: 227, startPoint y: 192, endPoint x: 129, endPoint y: 196, distance: 98.0
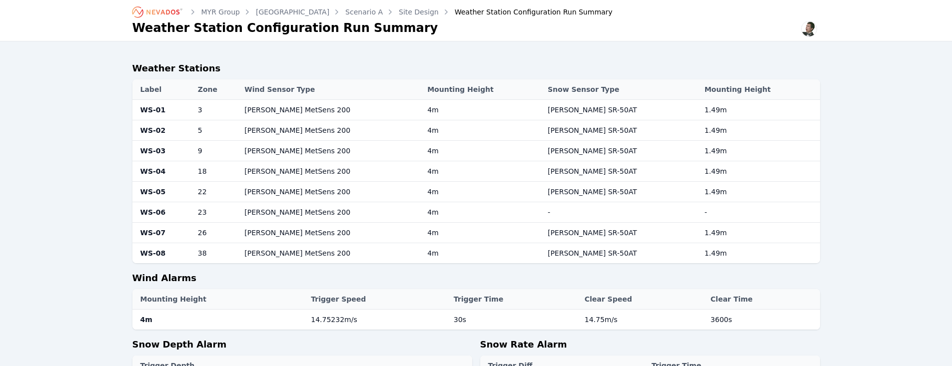
click at [252, 222] on tbody "WS-01 3 Campbell MetSens 200 4m Campbell SR-50AT 1.49m WS-02 5 Campbell MetSens…" at bounding box center [476, 182] width 688 height 164
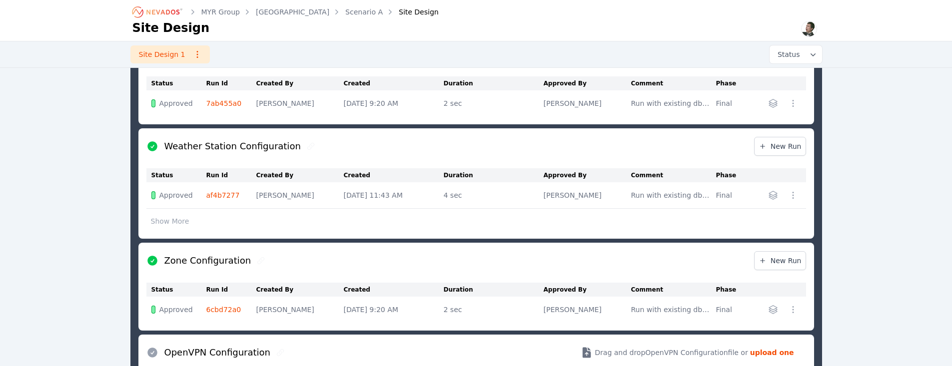
scroll to position [519, 0]
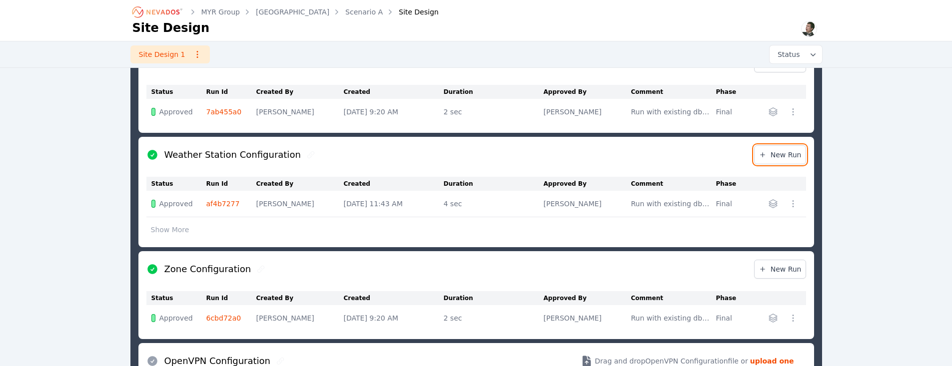
click at [779, 154] on span "New Run" at bounding box center [780, 155] width 43 height 10
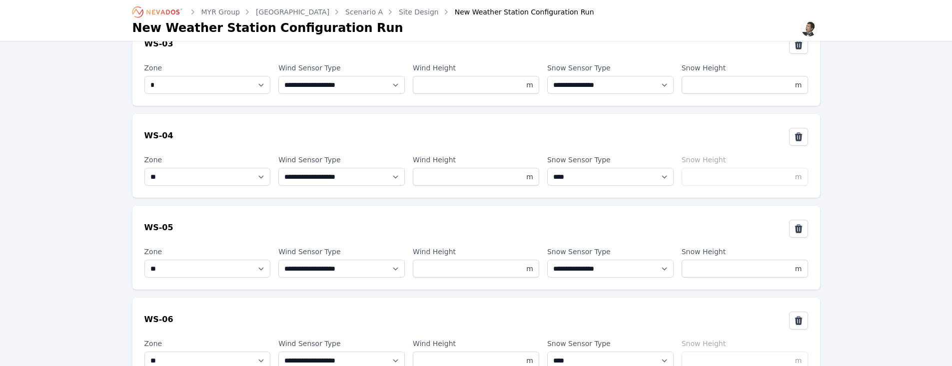
scroll to position [277, 0]
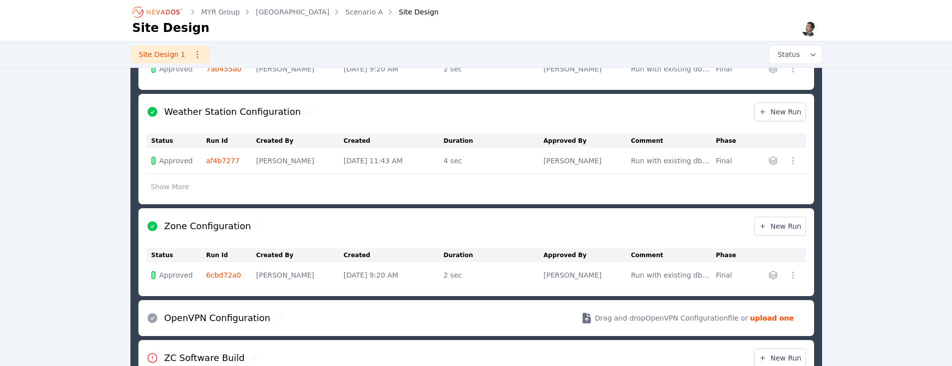
scroll to position [510, 0]
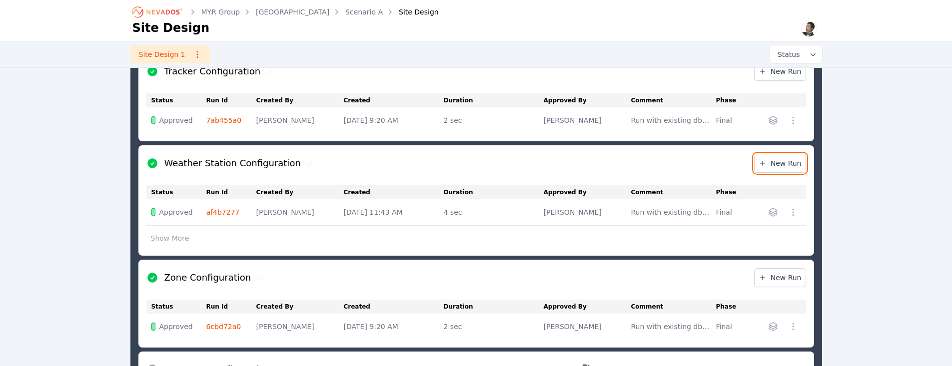
click at [775, 158] on span "New Run" at bounding box center [780, 163] width 43 height 10
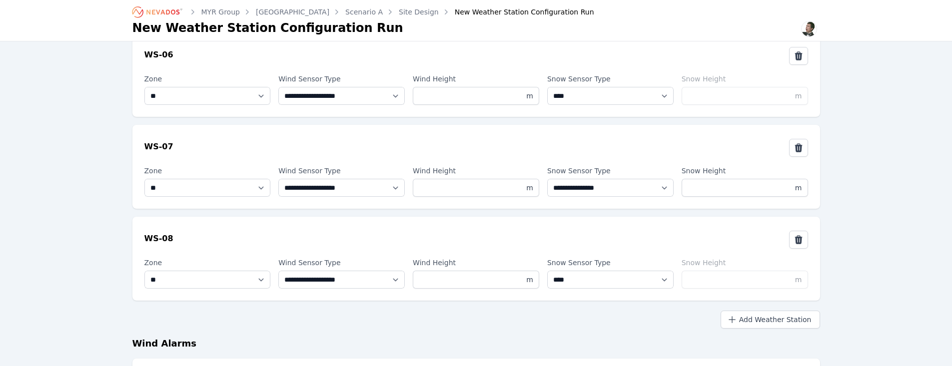
scroll to position [512, 0]
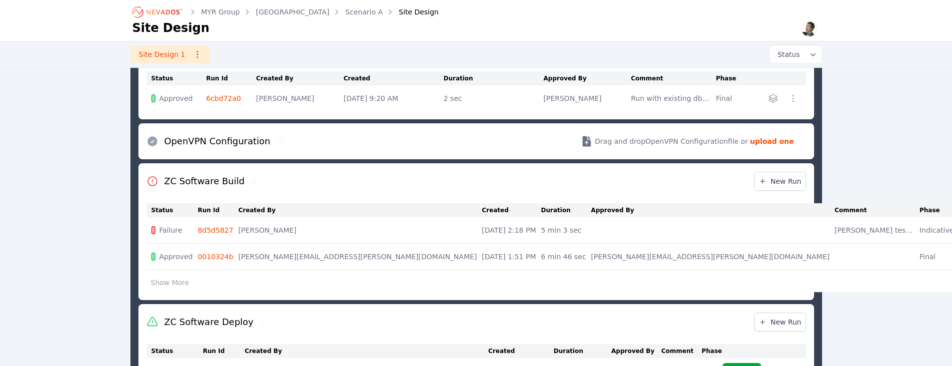
scroll to position [818, 0]
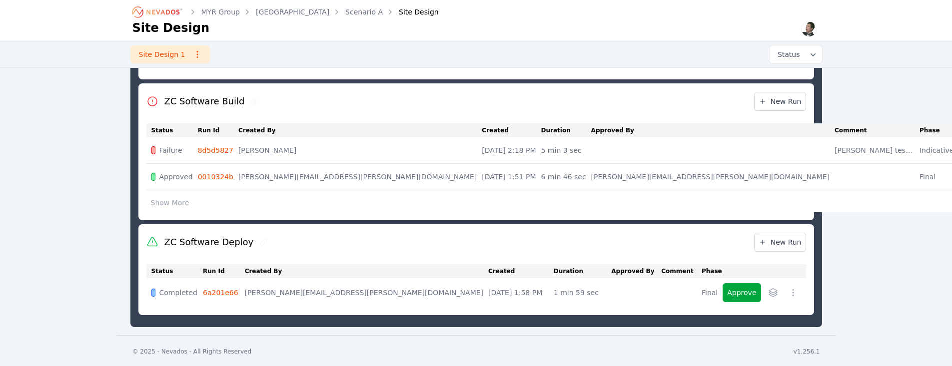
click at [215, 146] on link "8d5d5827" at bounding box center [215, 150] width 35 height 8
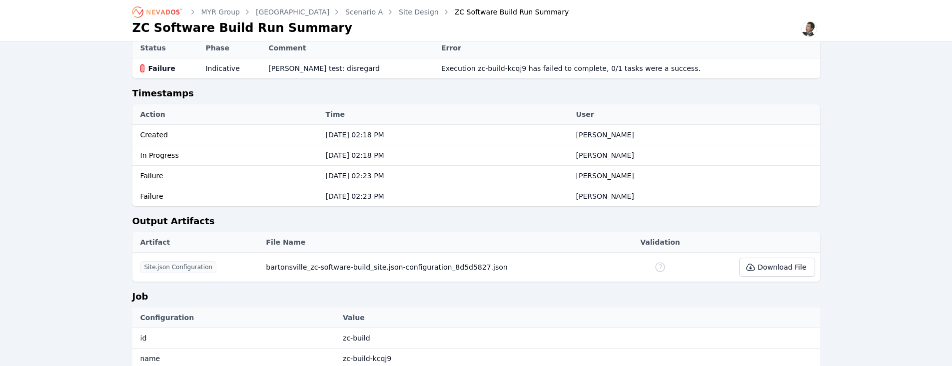
scroll to position [389, 0]
